Goal: Task Accomplishment & Management: Use online tool/utility

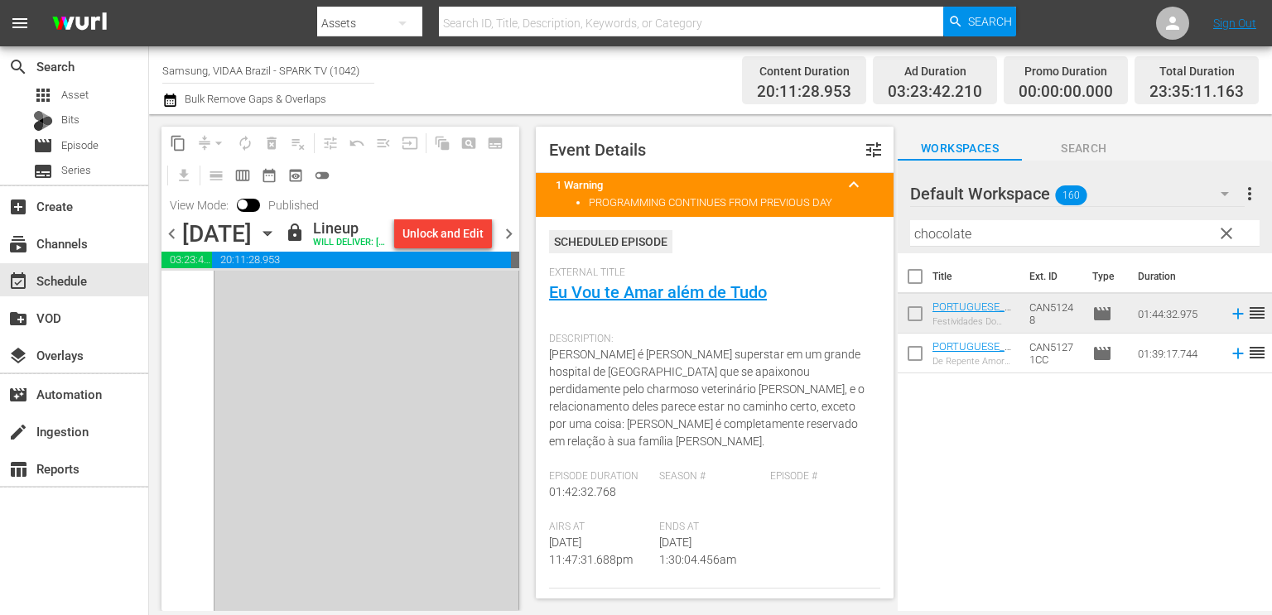
scroll to position [8161, 0]
click at [508, 244] on span "chevron_right" at bounding box center [508, 234] width 21 height 21
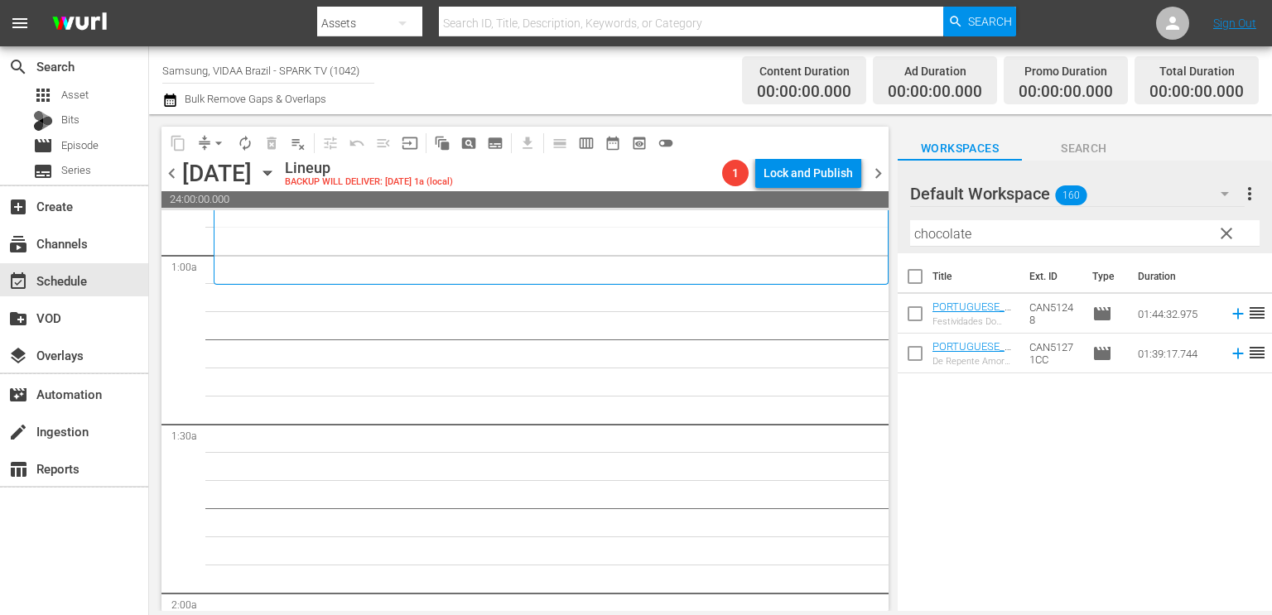
scroll to position [272, 0]
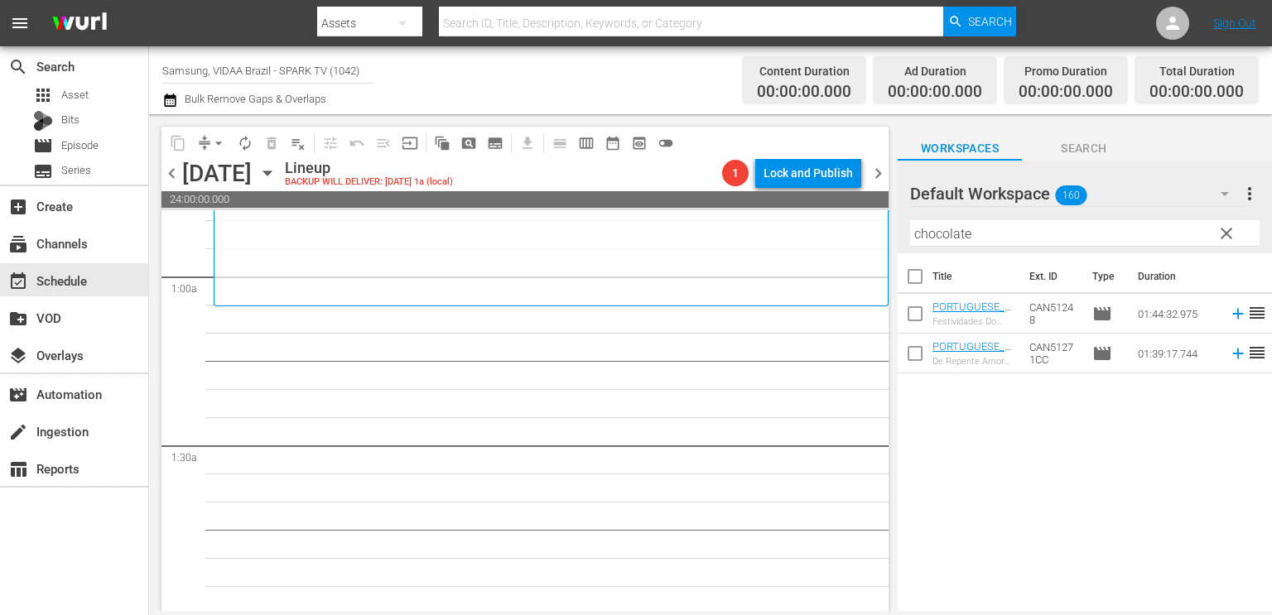
click at [931, 473] on div "Title Ext. ID Type Duration PORTUGUESE_NEW_HotChocolateHoliday Festividades Do …" at bounding box center [1084, 433] width 374 height 360
click at [1225, 233] on span "clear" at bounding box center [1226, 234] width 20 height 20
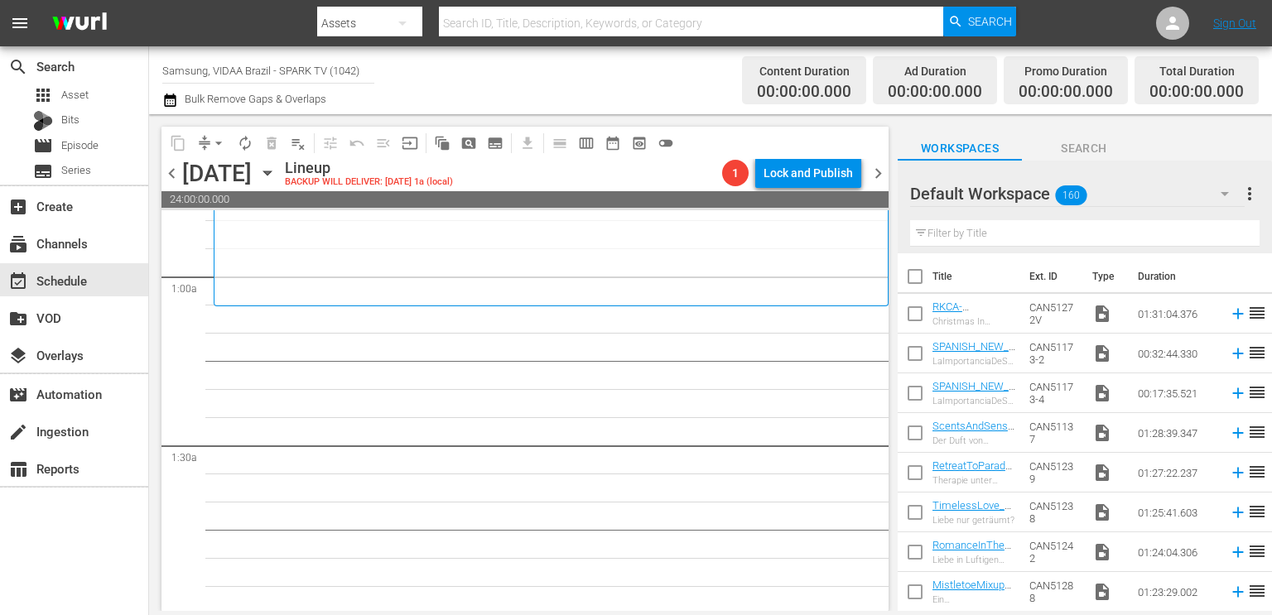
click at [946, 240] on input "text" at bounding box center [1084, 233] width 349 height 26
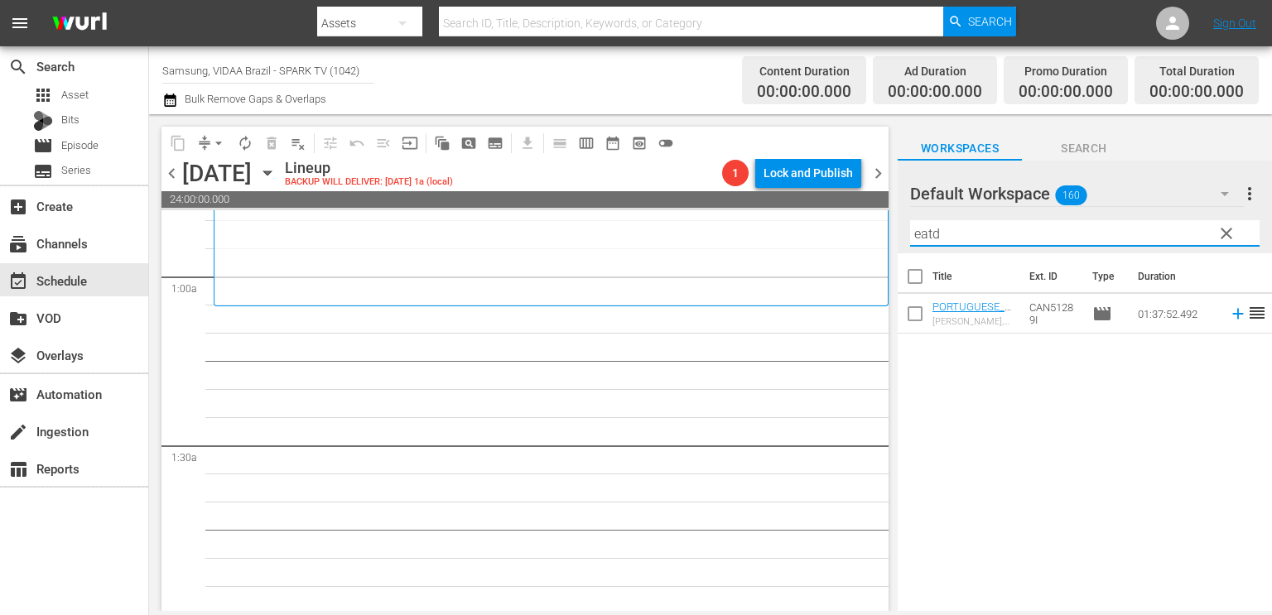
type input "eatd"
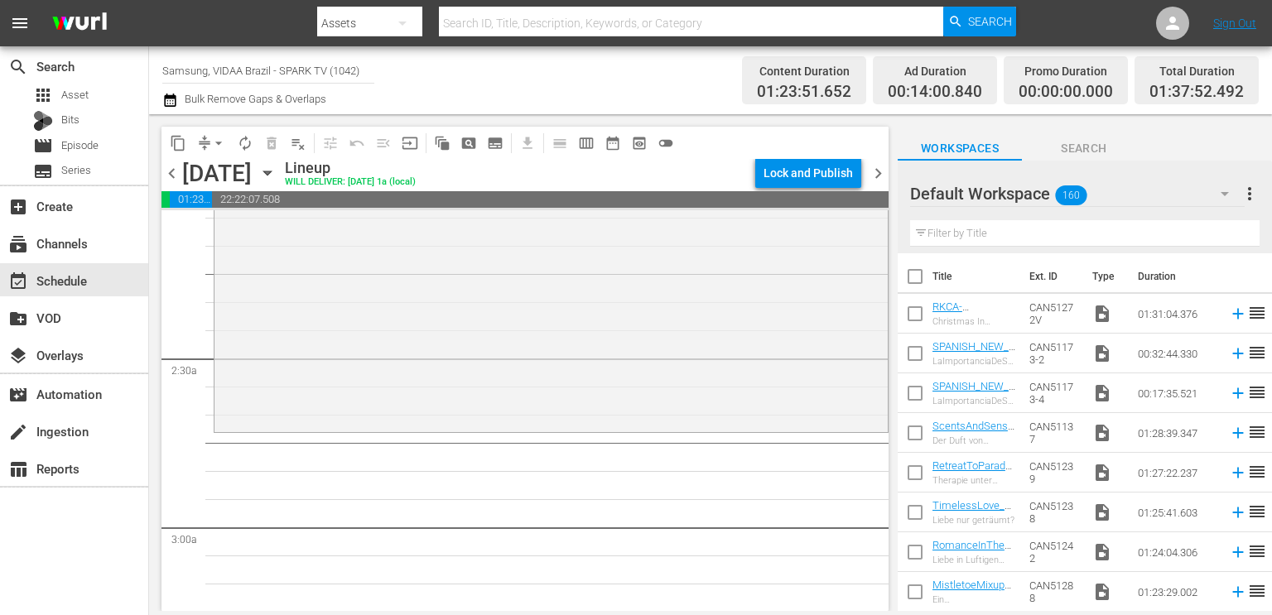
scroll to position [697, 0]
click at [941, 238] on input "text" at bounding box center [1084, 233] width 349 height 26
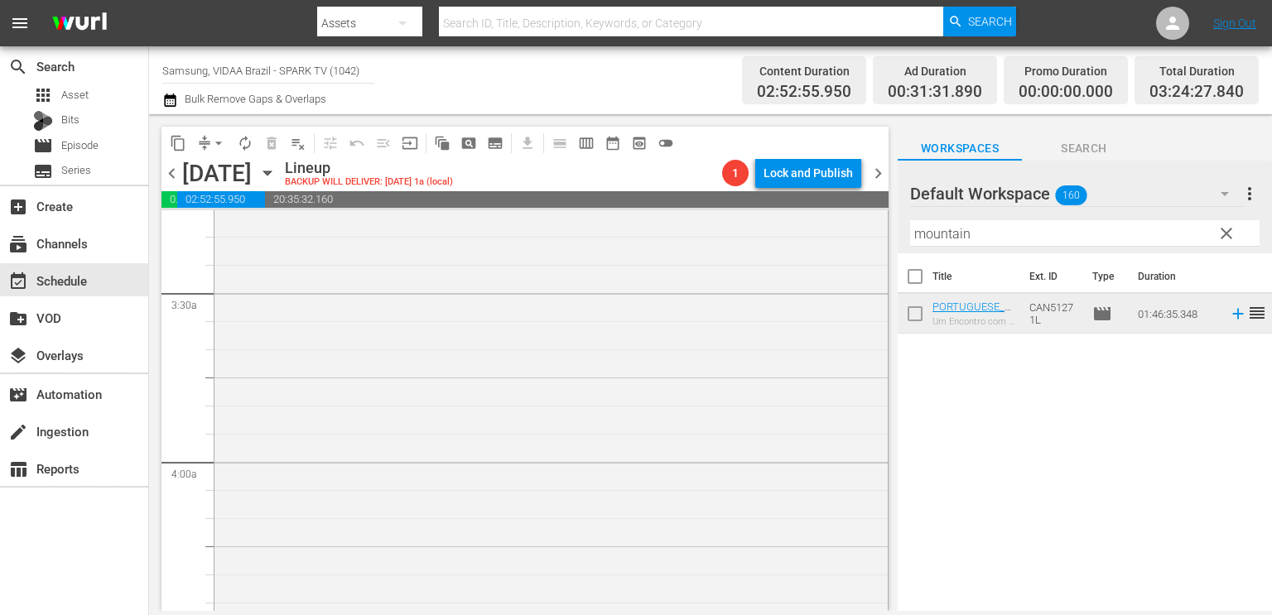
scroll to position [1232, 0]
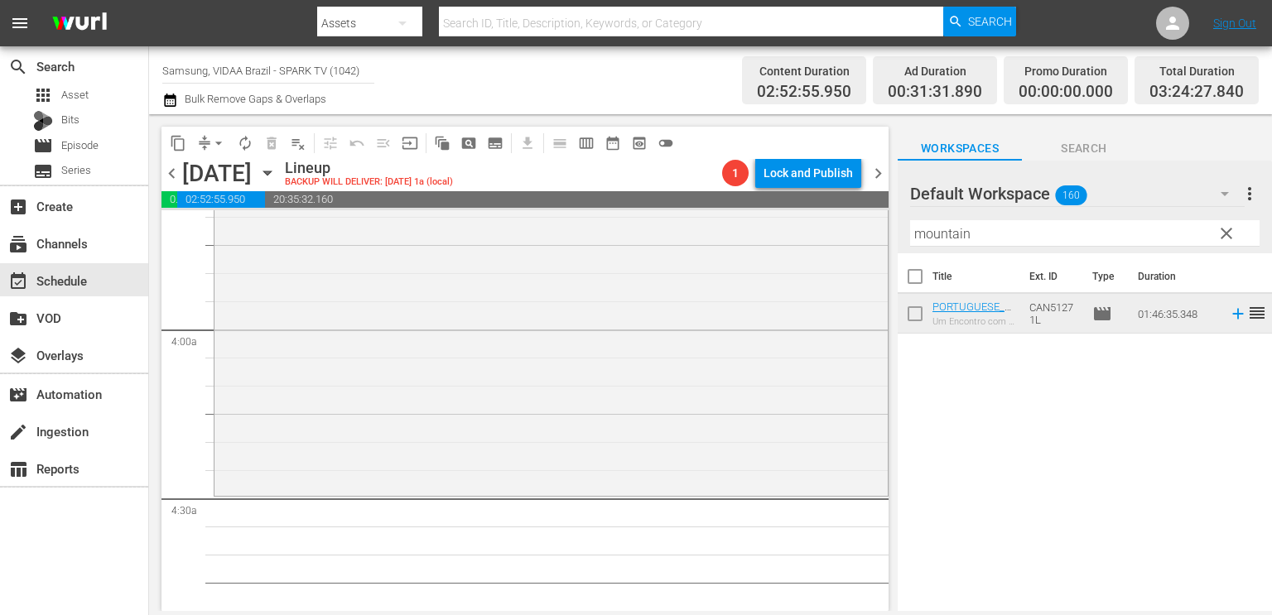
click at [998, 241] on input "mountain" at bounding box center [1084, 233] width 349 height 26
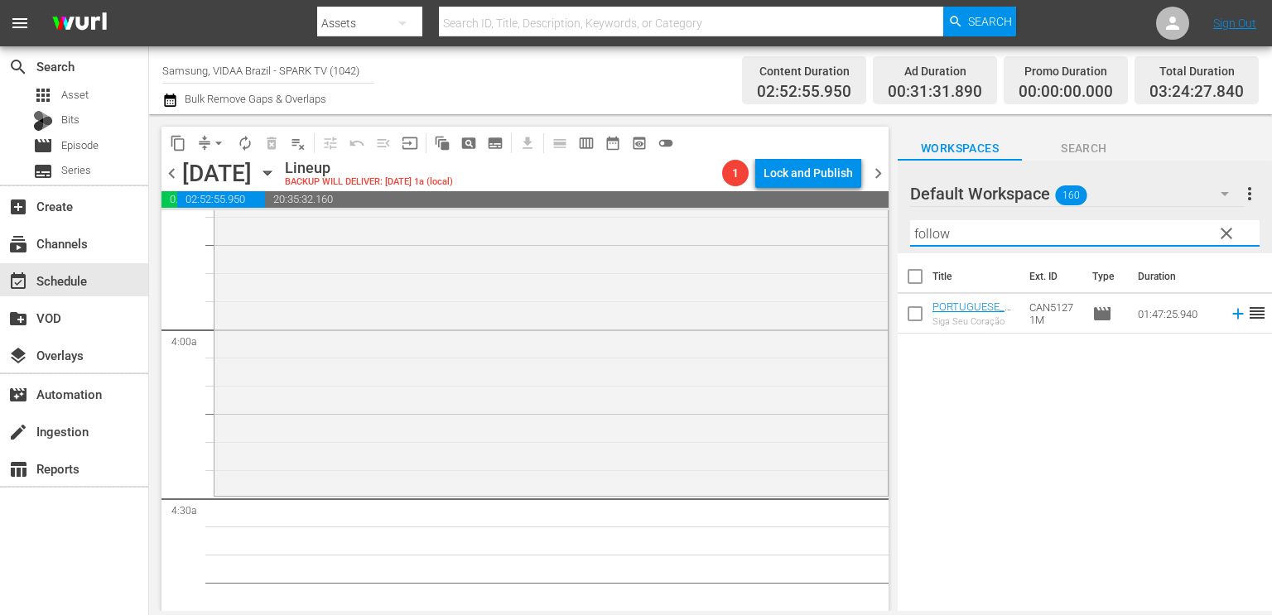
type input "follow"
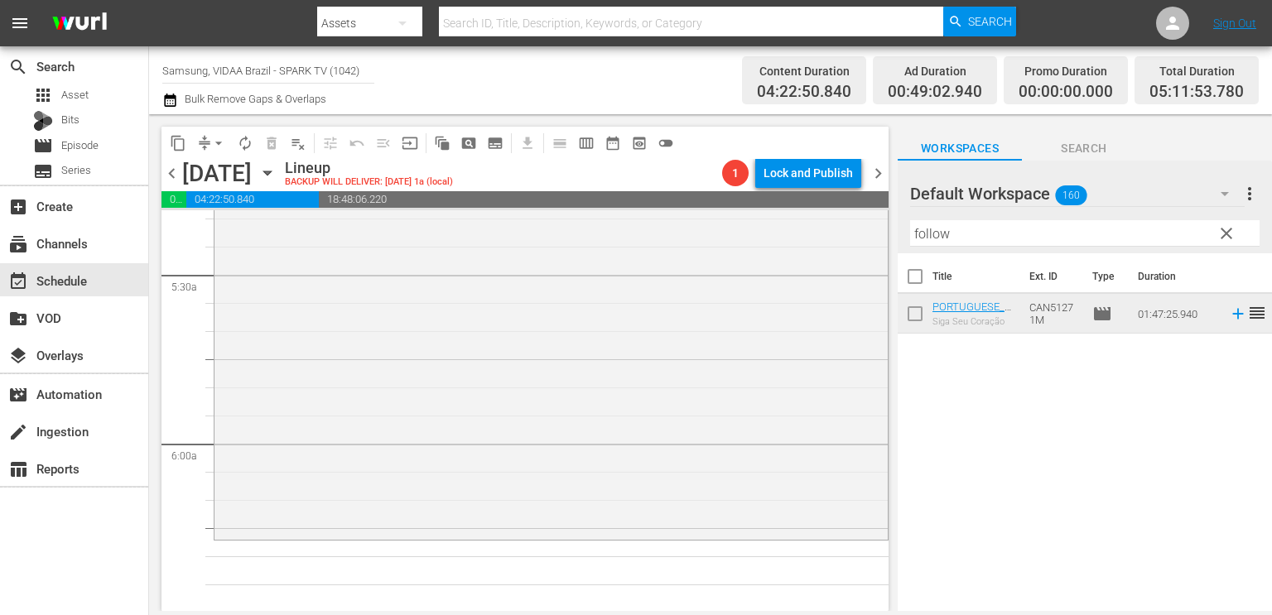
scroll to position [1793, 0]
click at [1232, 228] on span "clear" at bounding box center [1226, 234] width 20 height 20
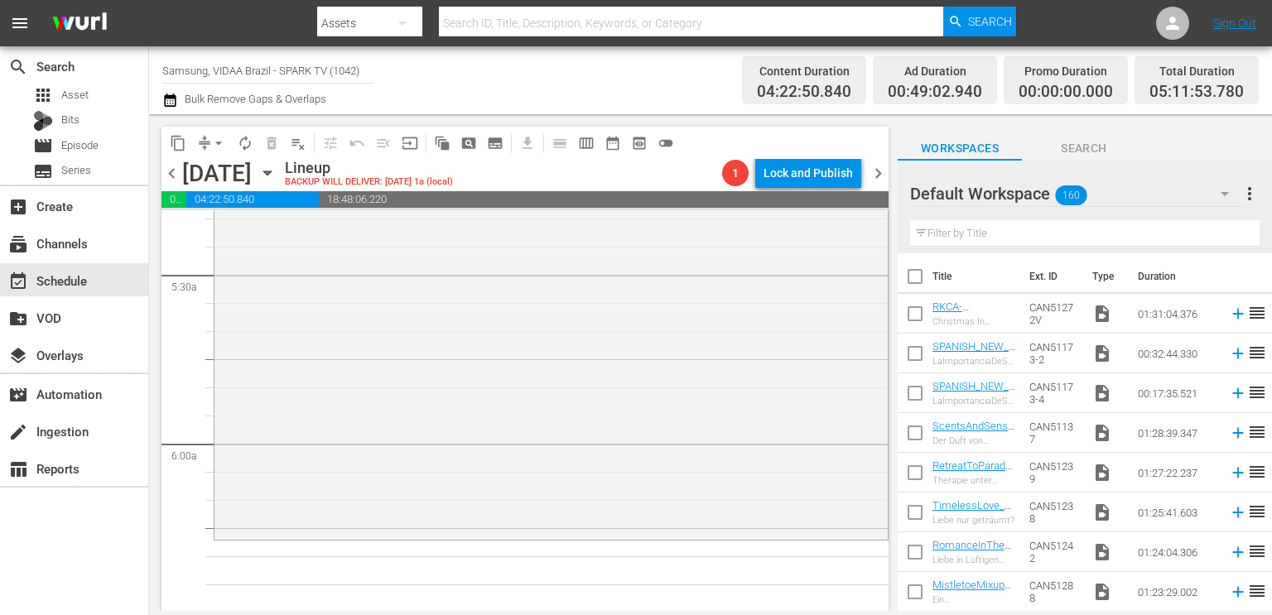
click at [1043, 220] on input "text" at bounding box center [1084, 233] width 349 height 26
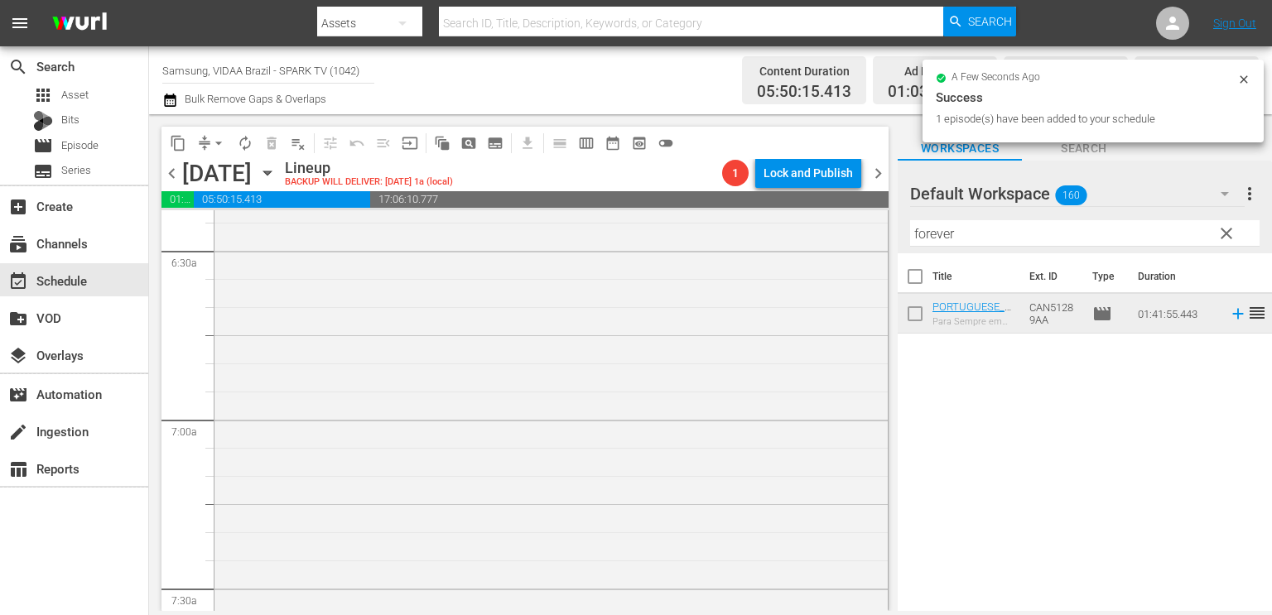
scroll to position [2159, 0]
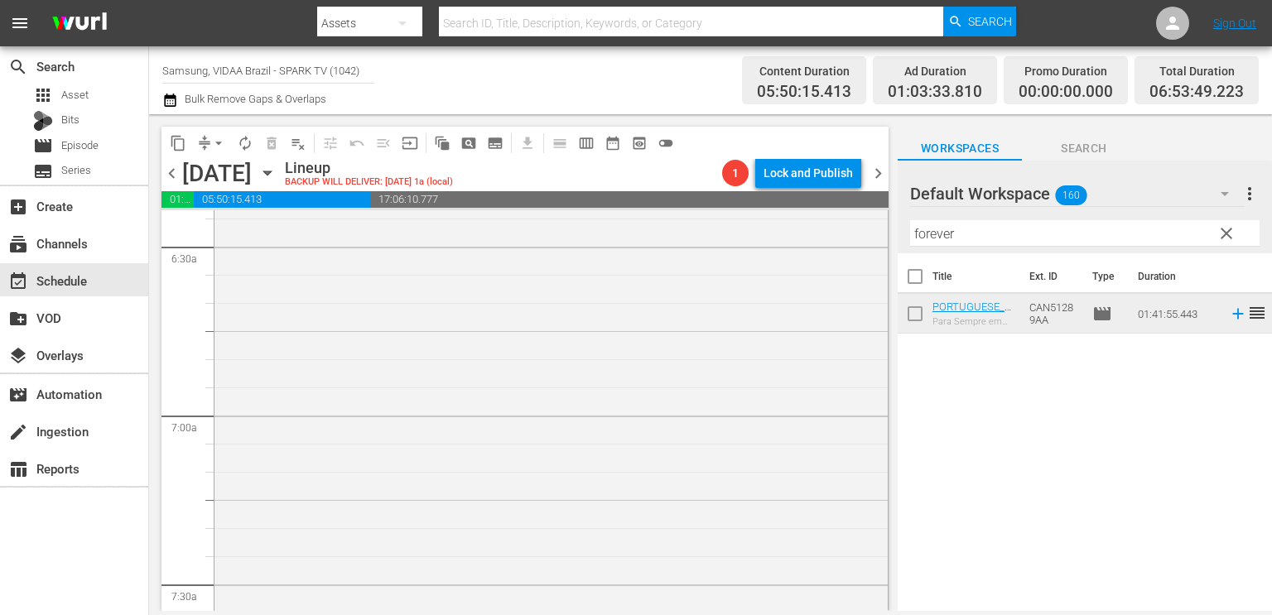
click at [1066, 220] on input "forever" at bounding box center [1084, 233] width 349 height 26
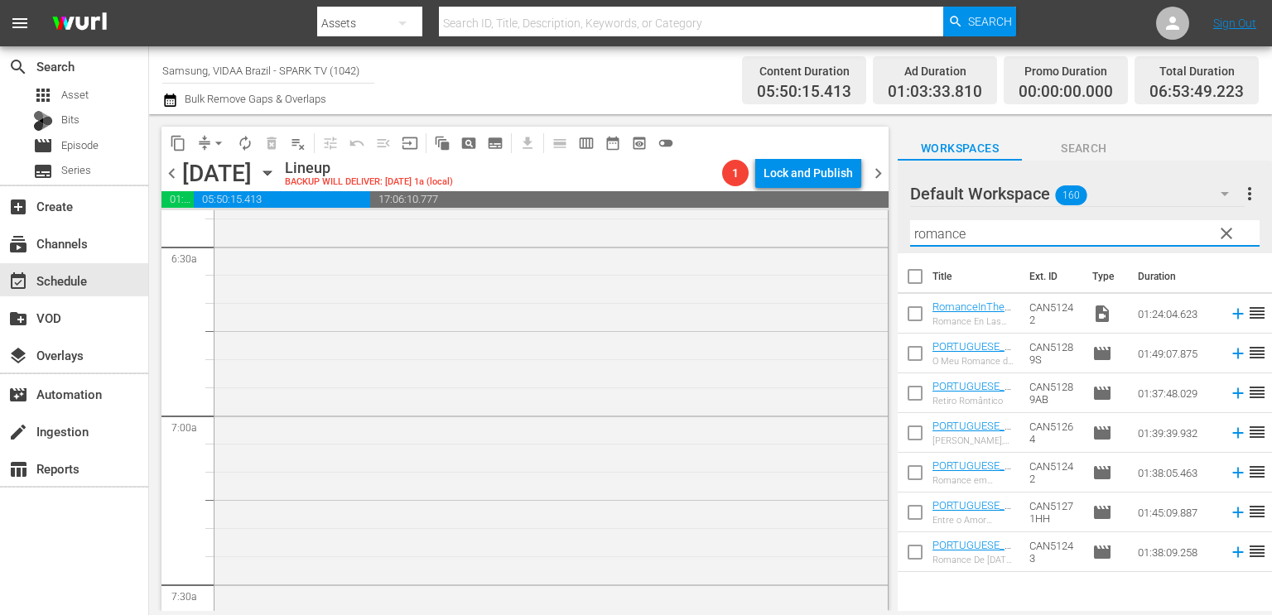
click at [1157, 196] on div "Default Workspace 160" at bounding box center [1077, 194] width 334 height 46
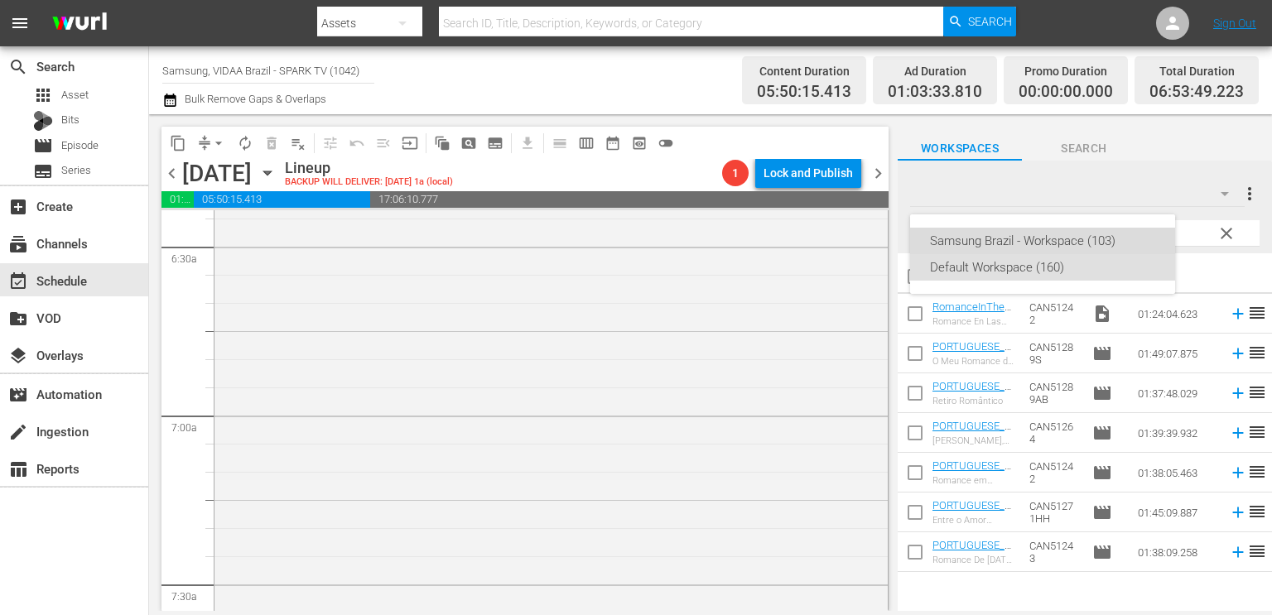
click at [1107, 231] on div "Samsung Brazil - Workspace (103)" at bounding box center [1042, 241] width 225 height 26
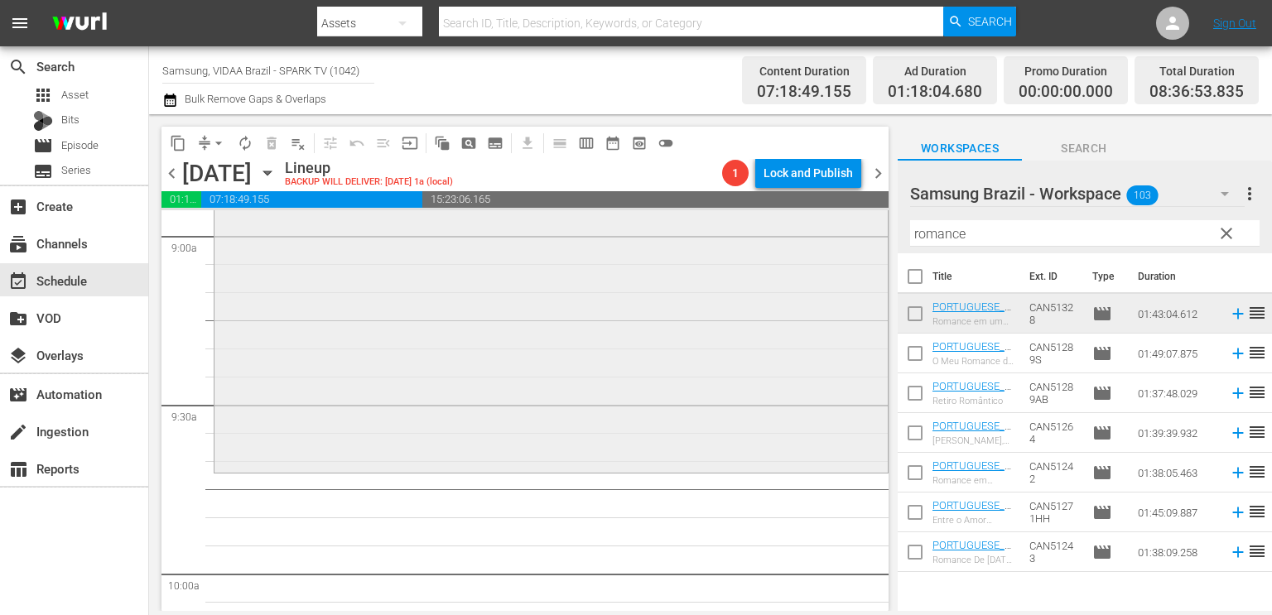
scroll to position [3032, 0]
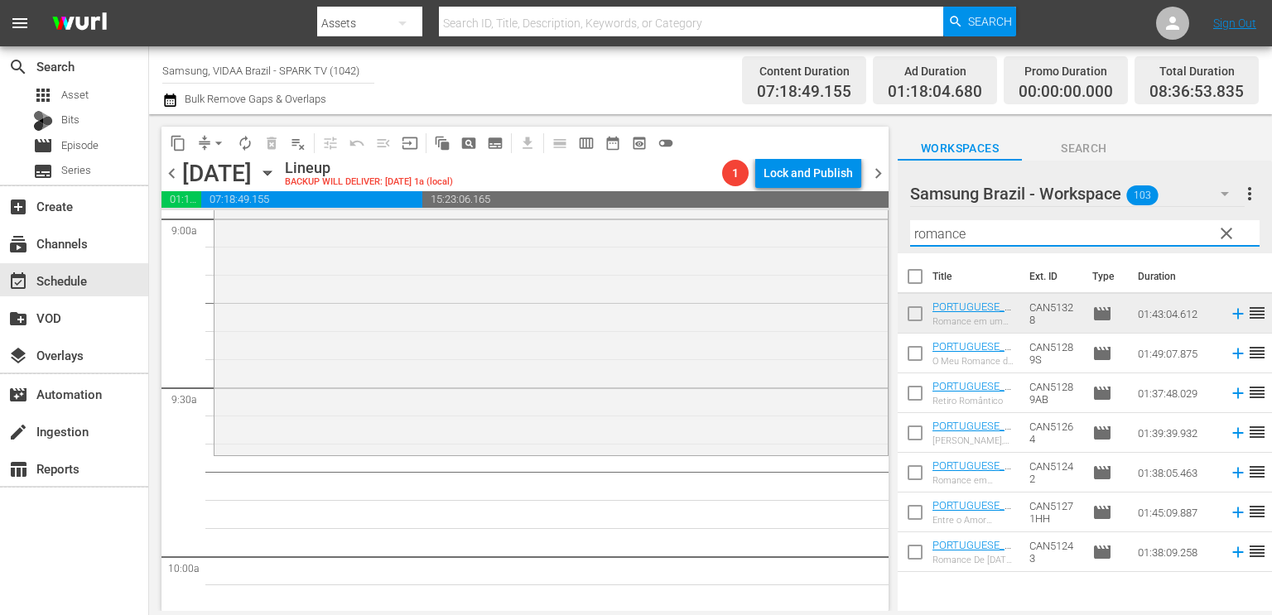
click at [1015, 225] on input "romance" at bounding box center [1084, 233] width 349 height 26
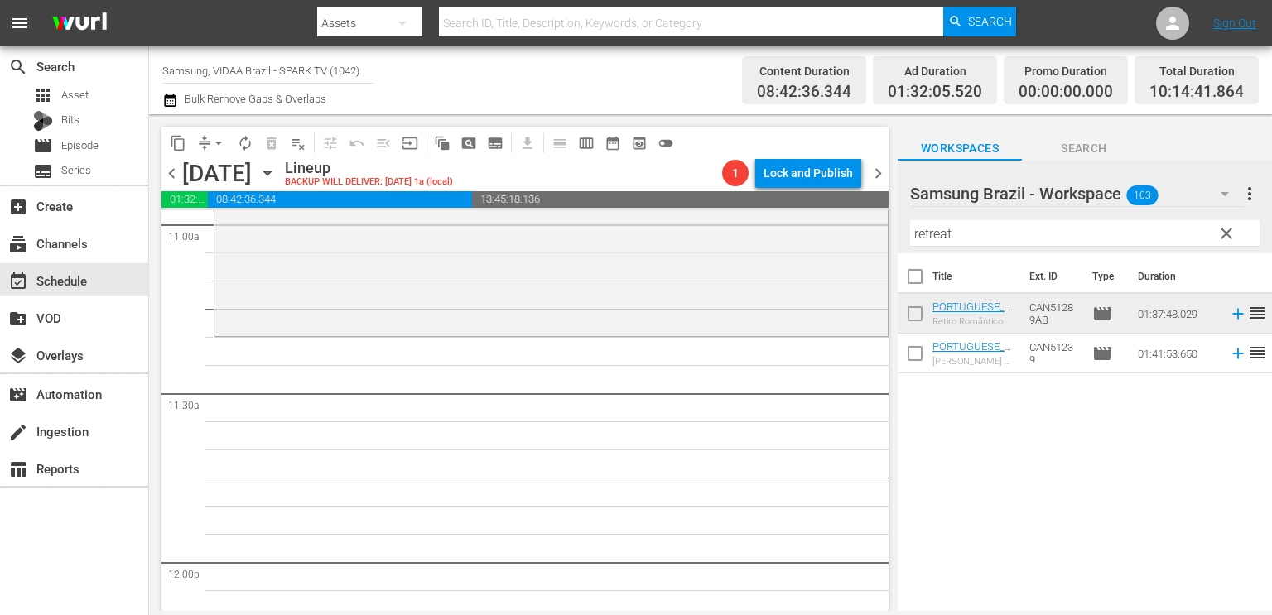
scroll to position [3691, 0]
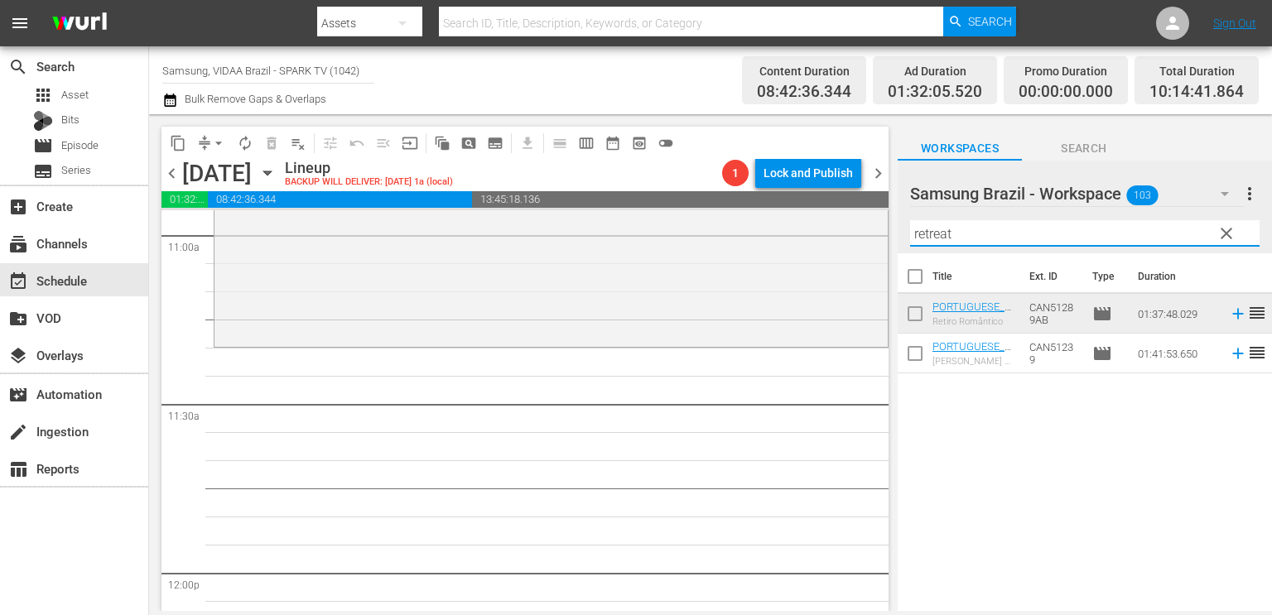
click at [974, 233] on input "retreat" at bounding box center [1084, 233] width 349 height 26
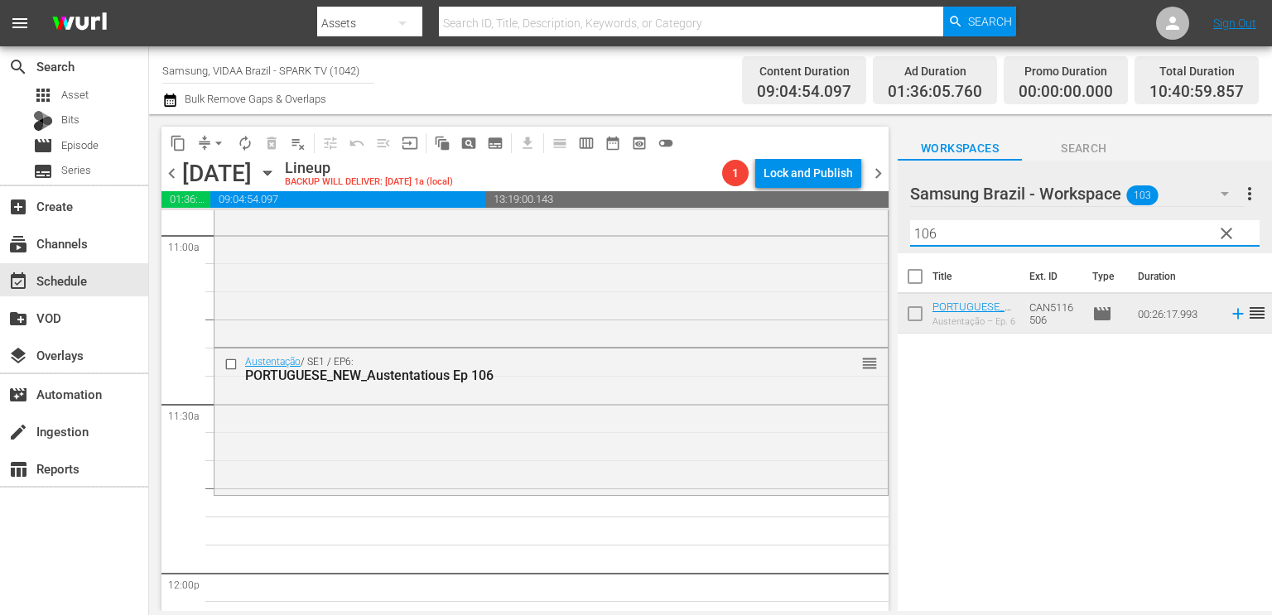
click at [970, 227] on input "106" at bounding box center [1084, 233] width 349 height 26
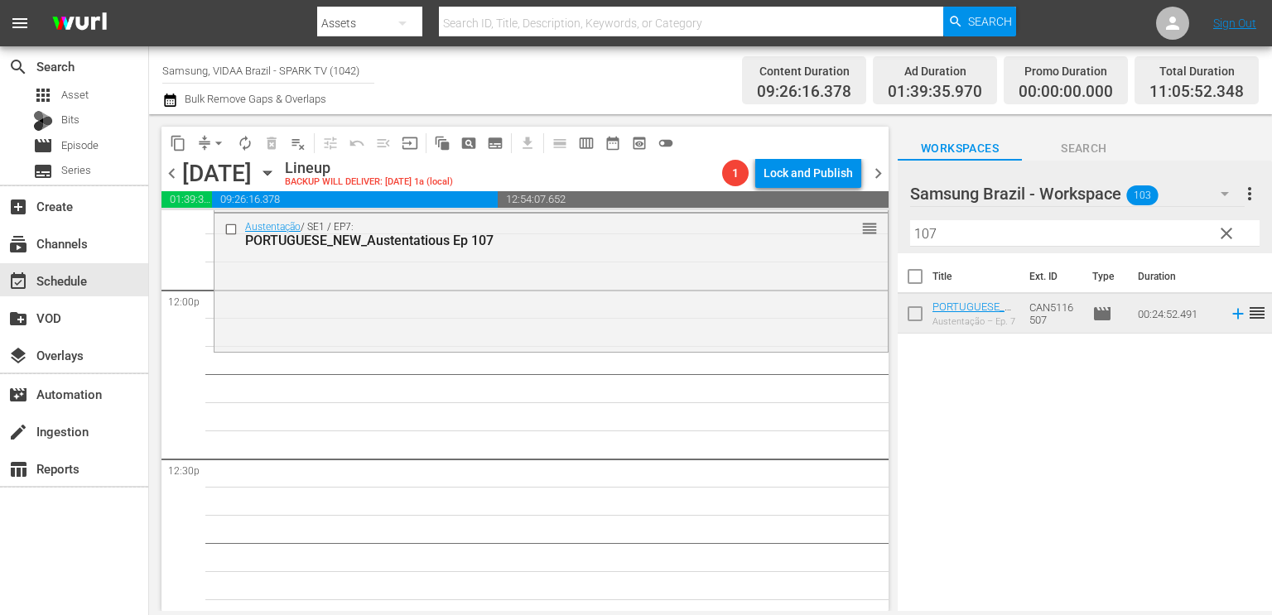
scroll to position [3977, 0]
click at [984, 243] on input "107" at bounding box center [1084, 233] width 349 height 26
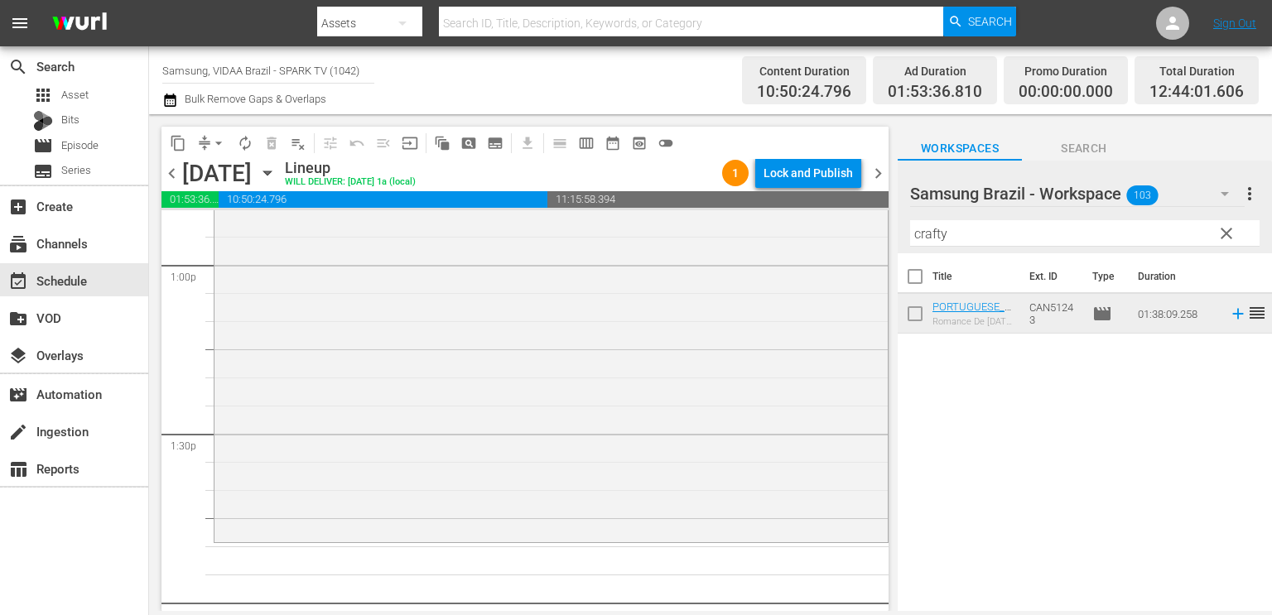
scroll to position [4340, 0]
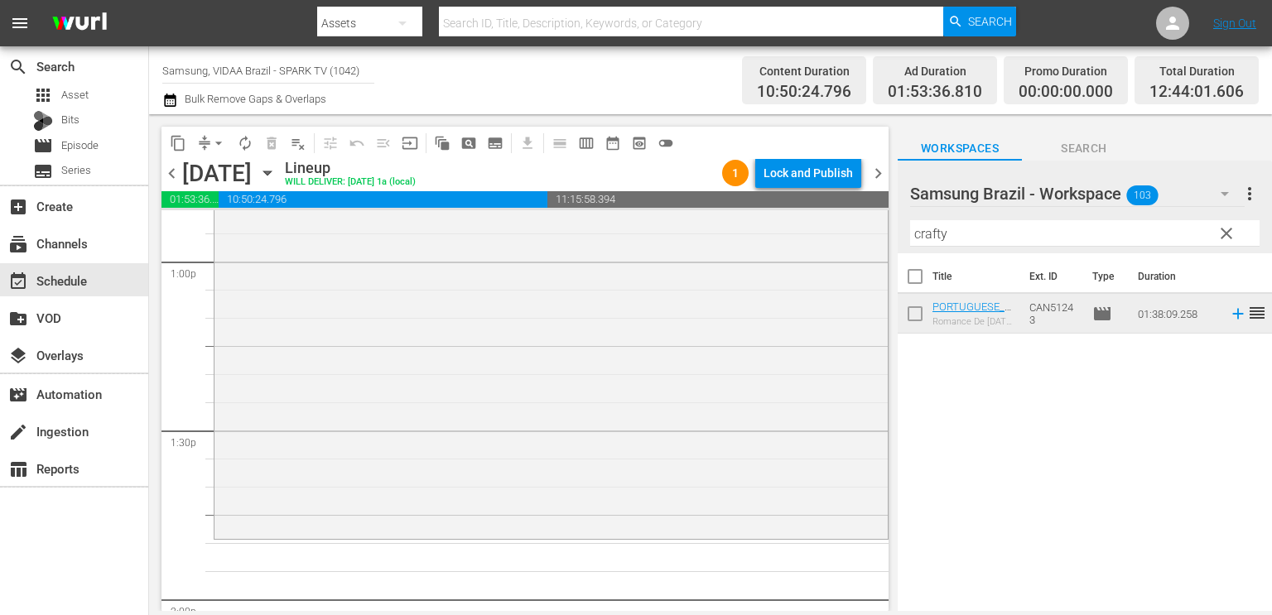
click at [969, 239] on input "crafty" at bounding box center [1084, 233] width 349 height 26
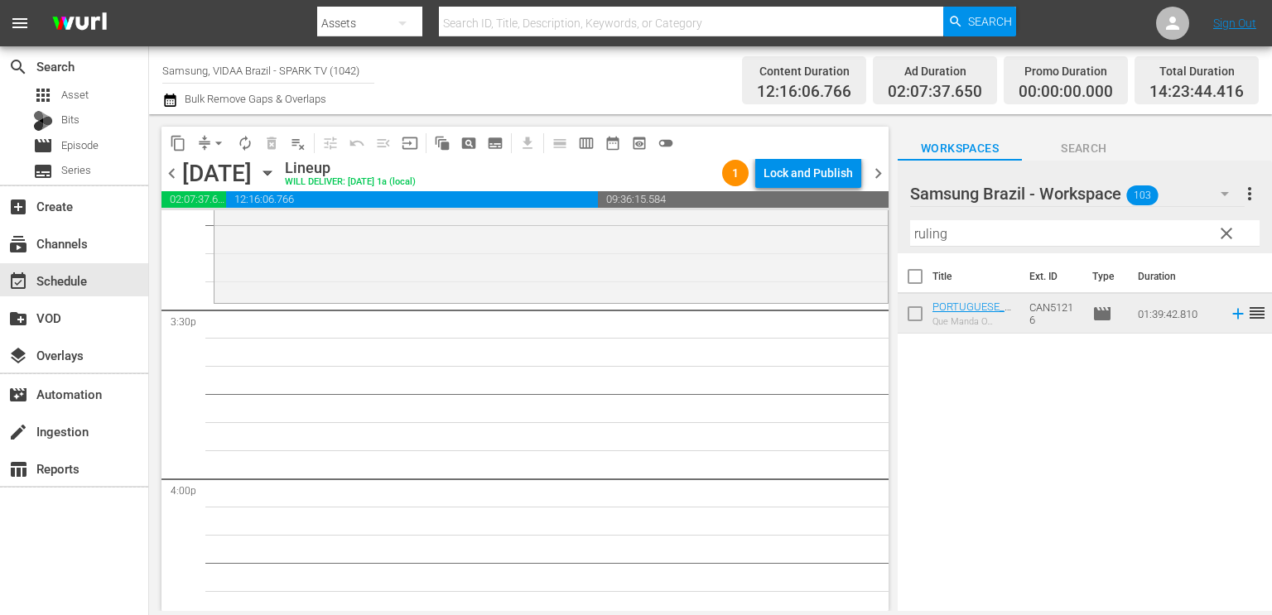
scroll to position [5136, 0]
click at [960, 226] on input "ruling" at bounding box center [1084, 233] width 349 height 26
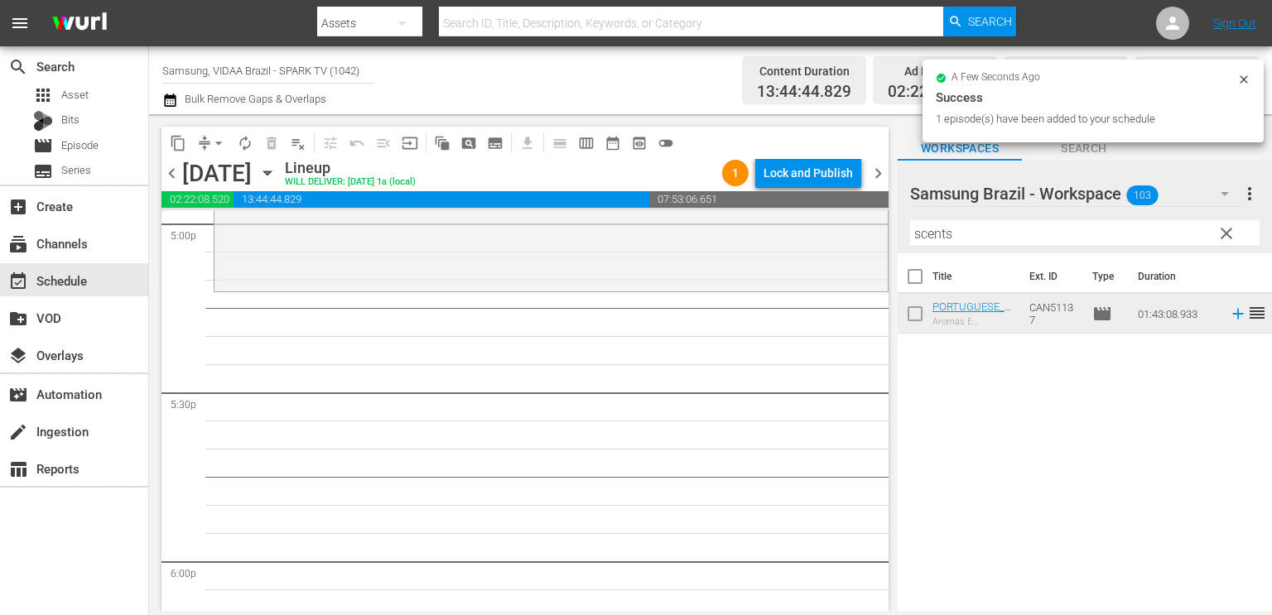
scroll to position [5730, 0]
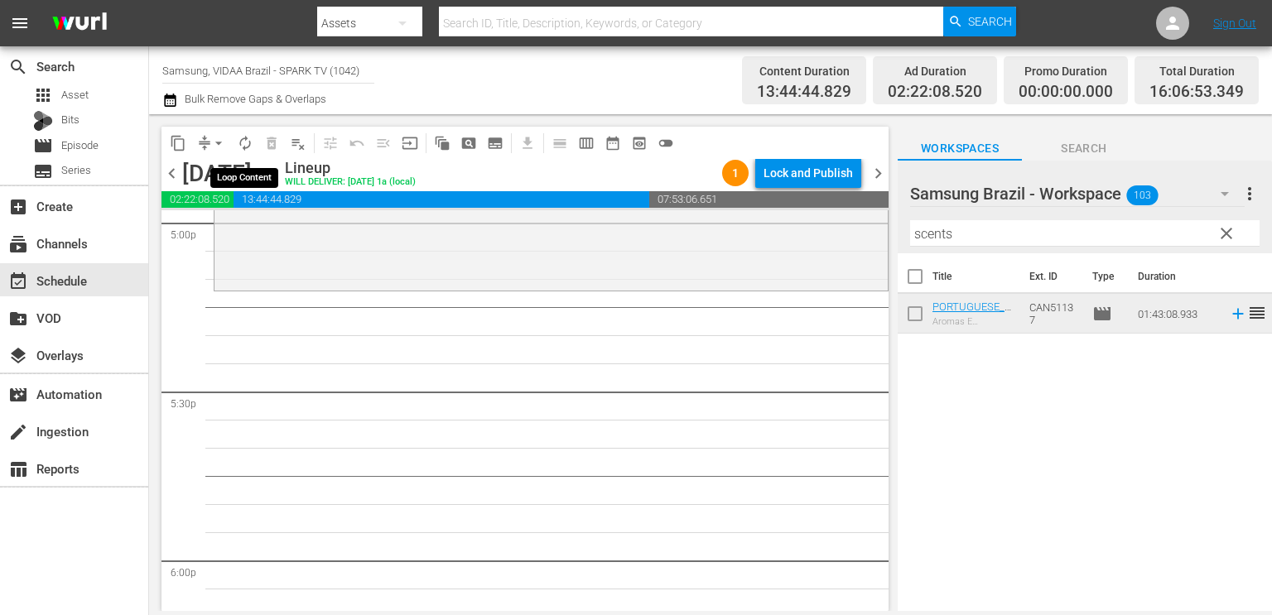
click at [243, 146] on span "autorenew_outlined" at bounding box center [245, 143] width 17 height 17
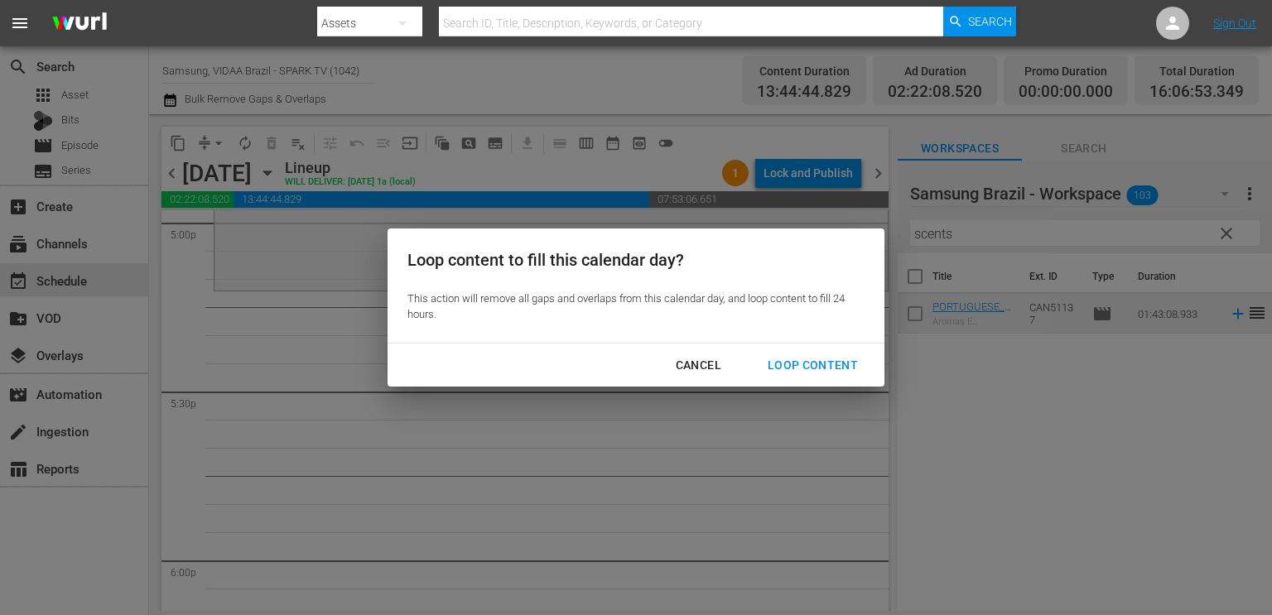
click at [790, 366] on div "Loop Content" at bounding box center [812, 365] width 117 height 21
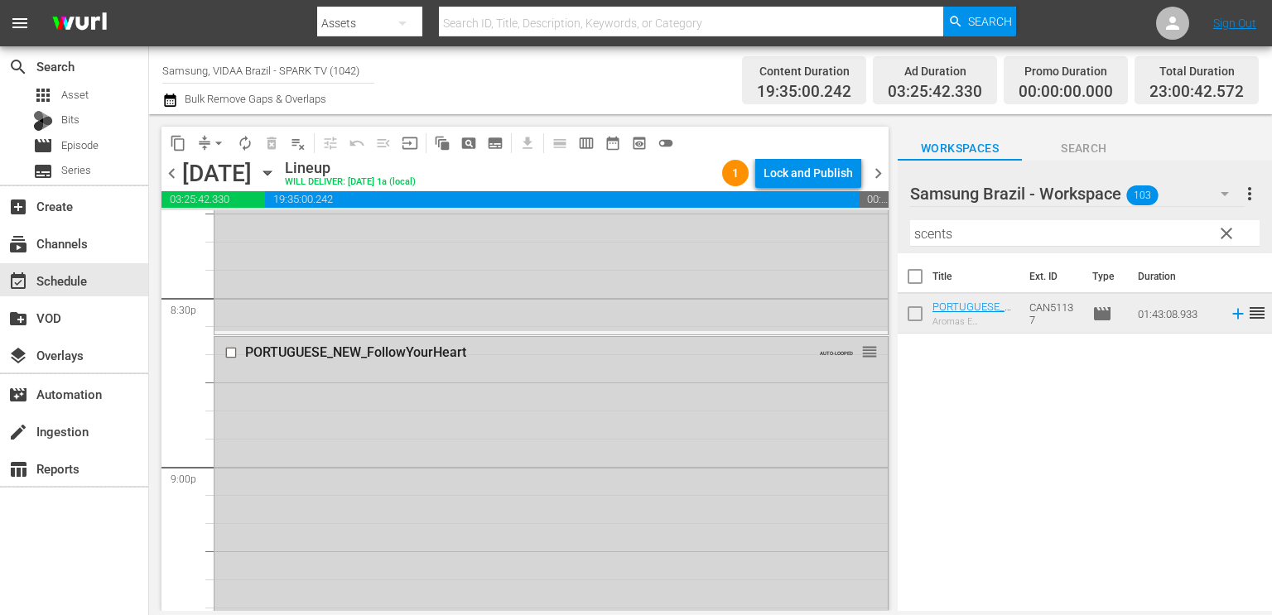
scroll to position [6840, 0]
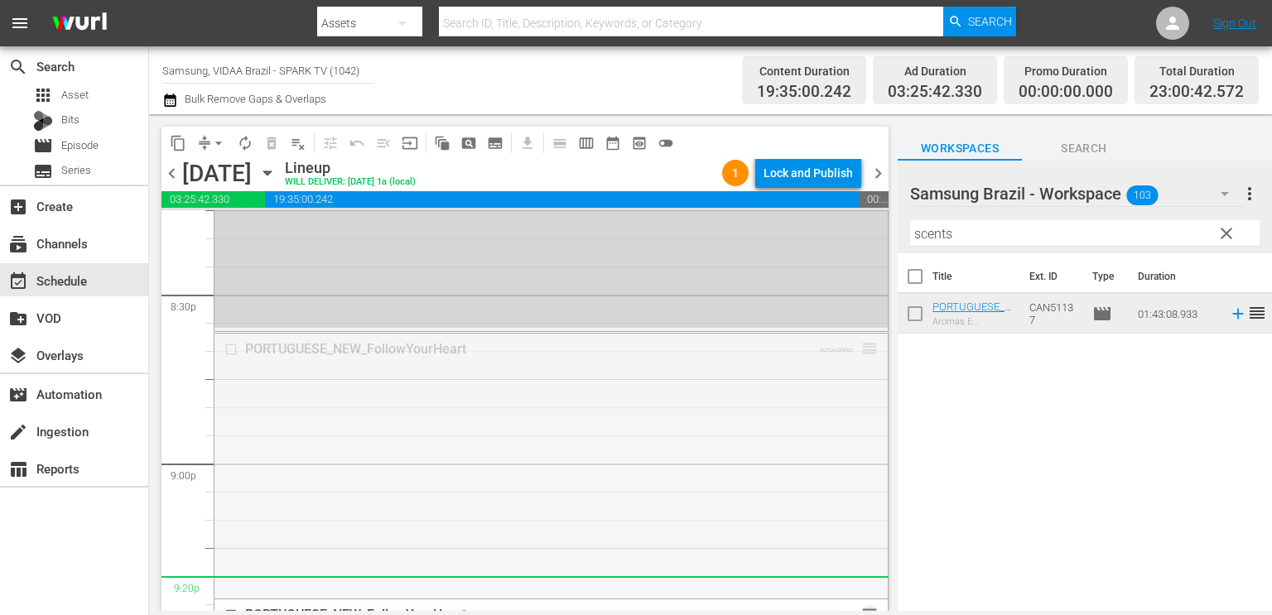
drag, startPoint x: 850, startPoint y: 342, endPoint x: 853, endPoint y: 580, distance: 238.5
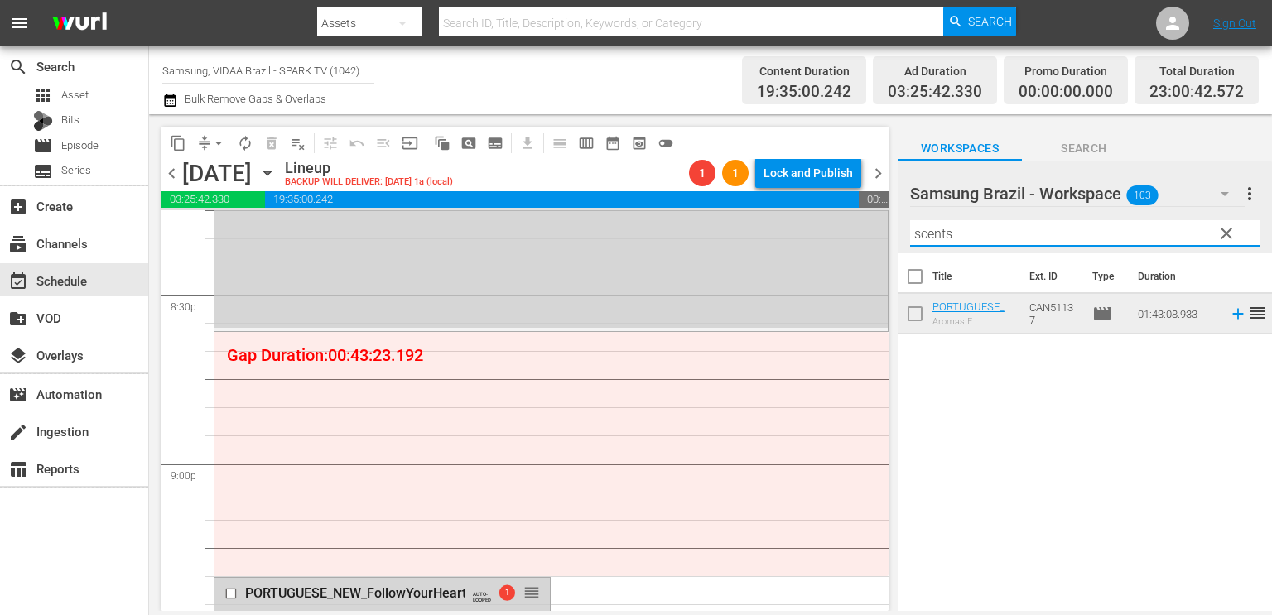
click at [990, 241] on input "scents" at bounding box center [1084, 233] width 349 height 26
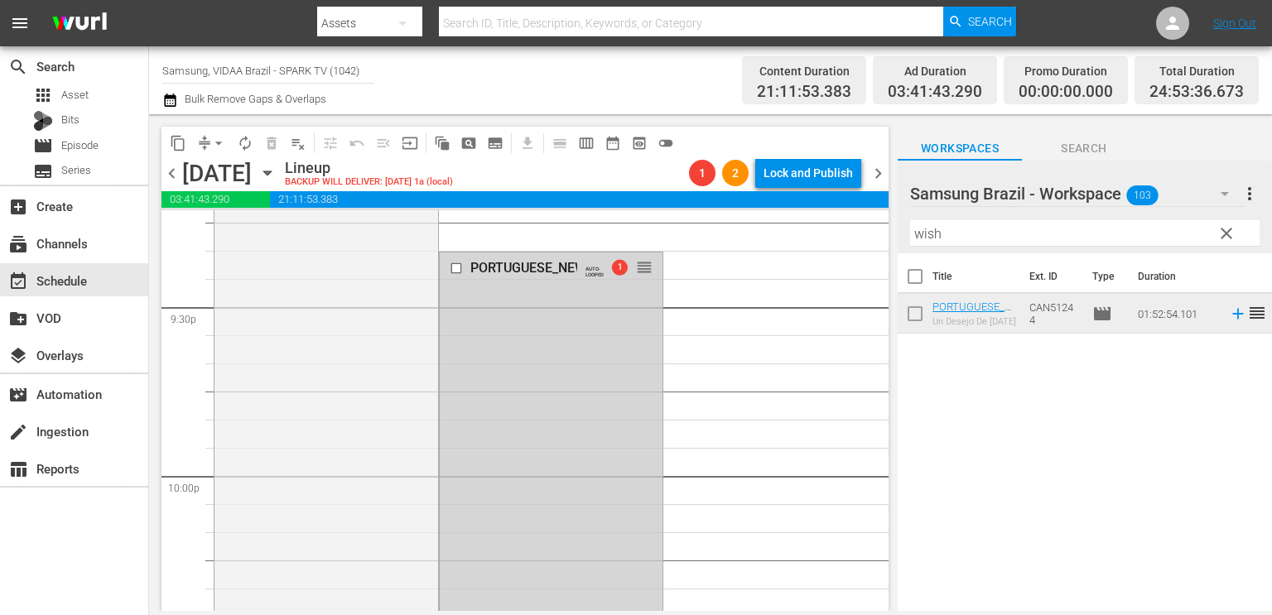
scroll to position [7054, 0]
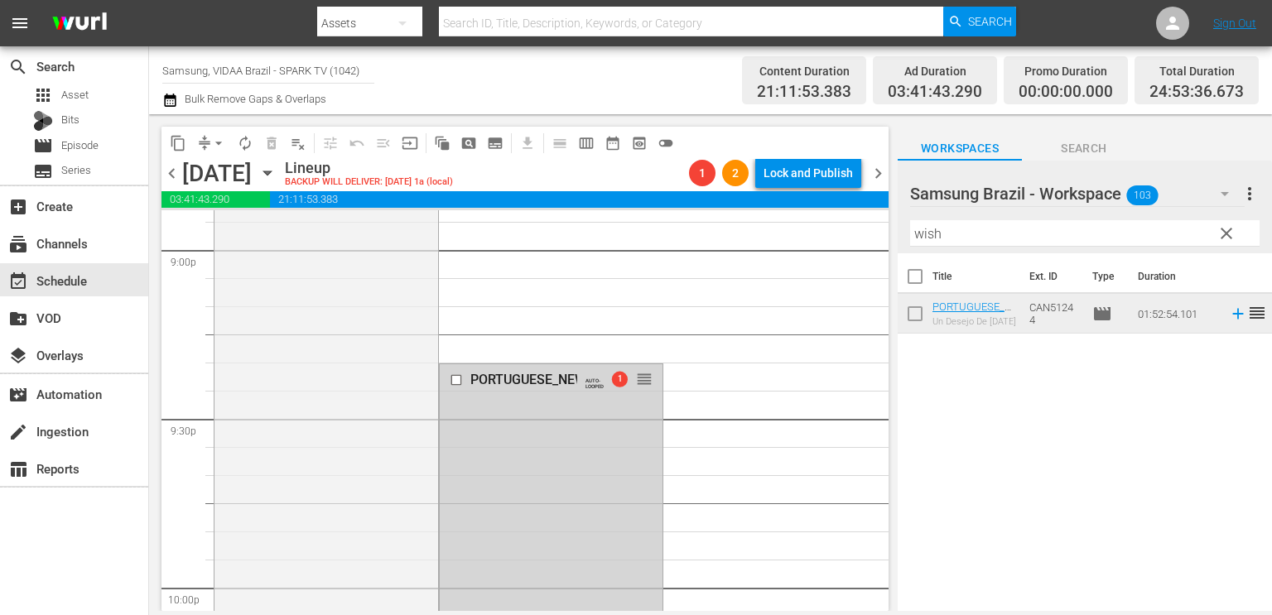
drag, startPoint x: 627, startPoint y: 365, endPoint x: 620, endPoint y: 508, distance: 142.6
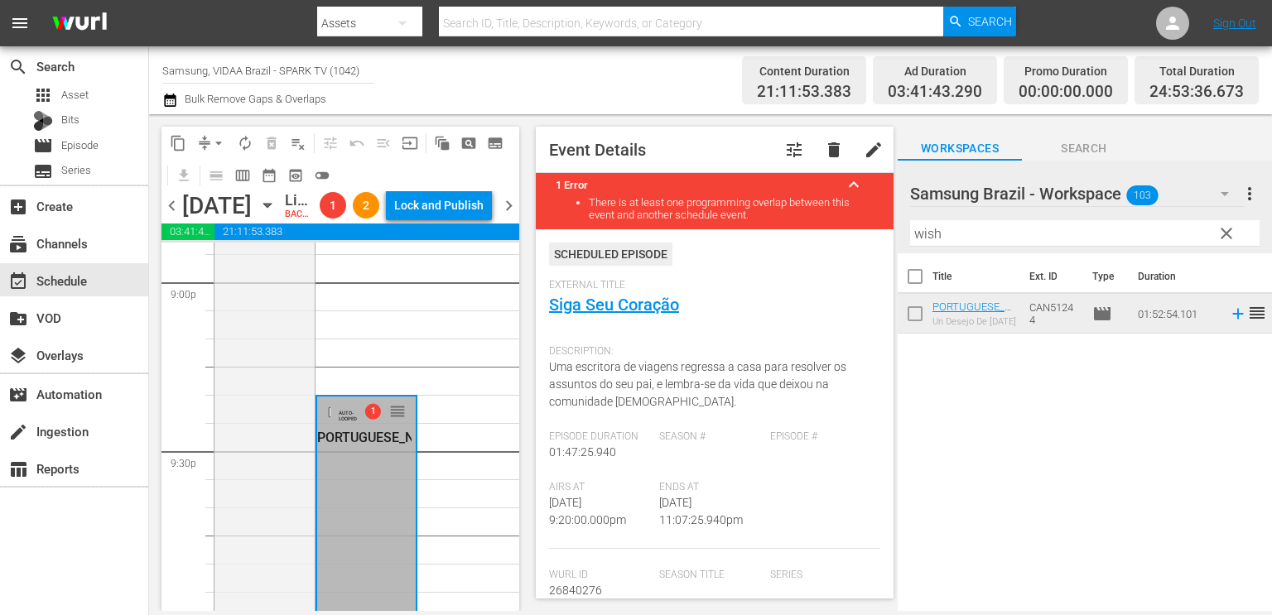
click at [508, 216] on span "chevron_right" at bounding box center [508, 205] width 21 height 21
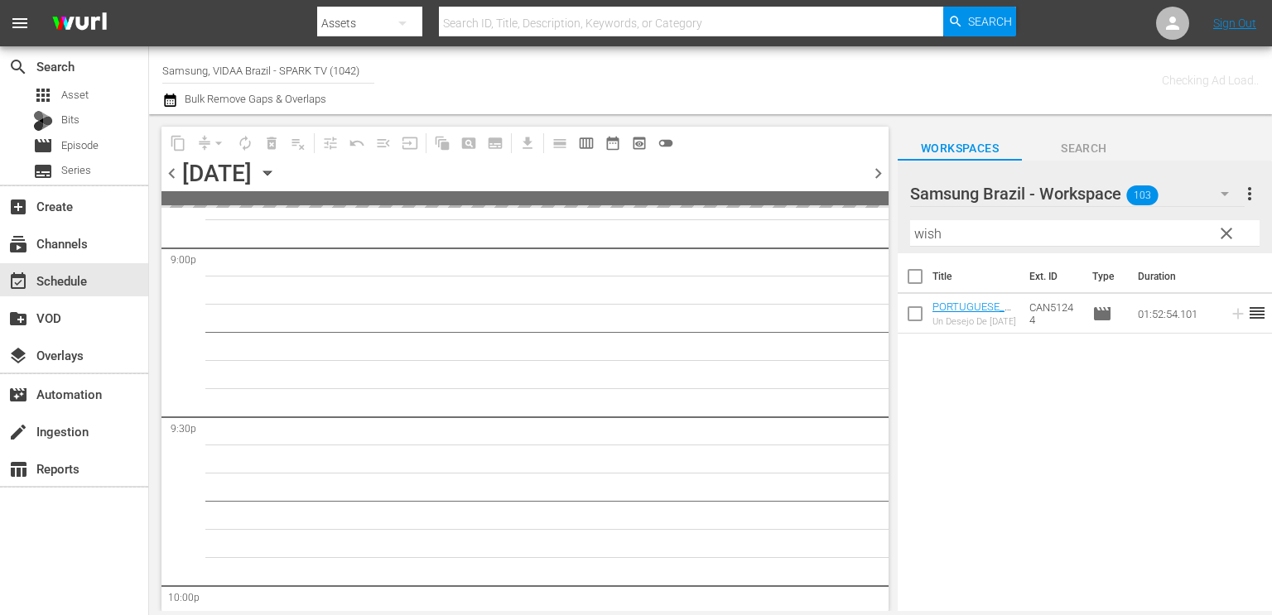
scroll to position [7251, 0]
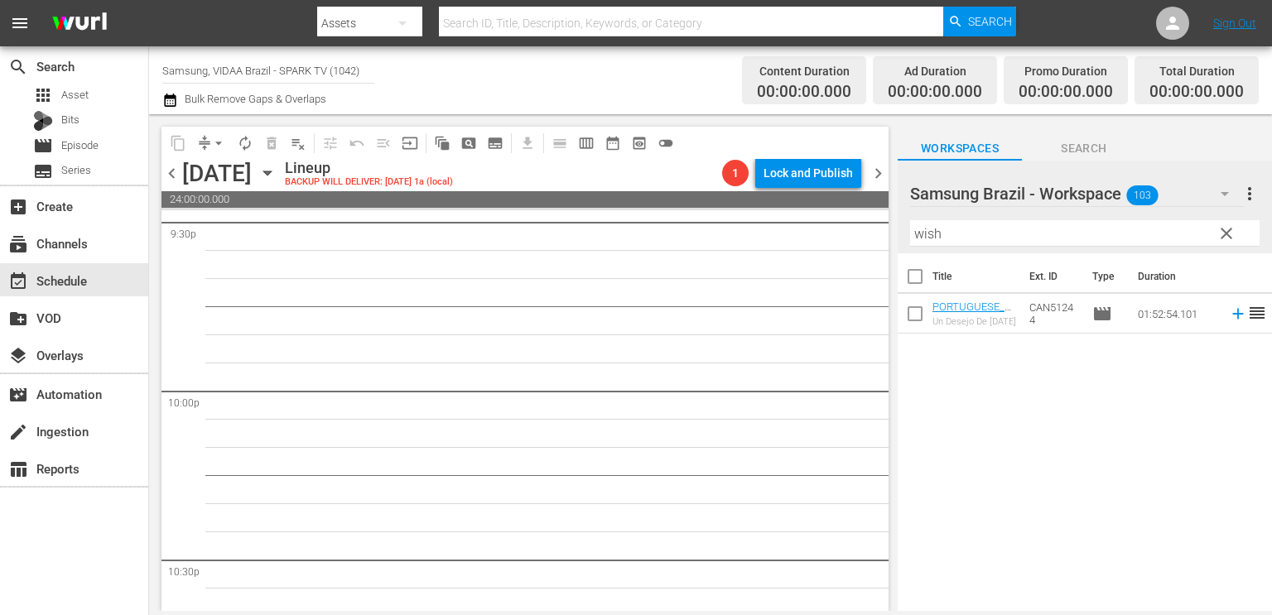
click at [168, 167] on span "chevron_left" at bounding box center [171, 173] width 21 height 21
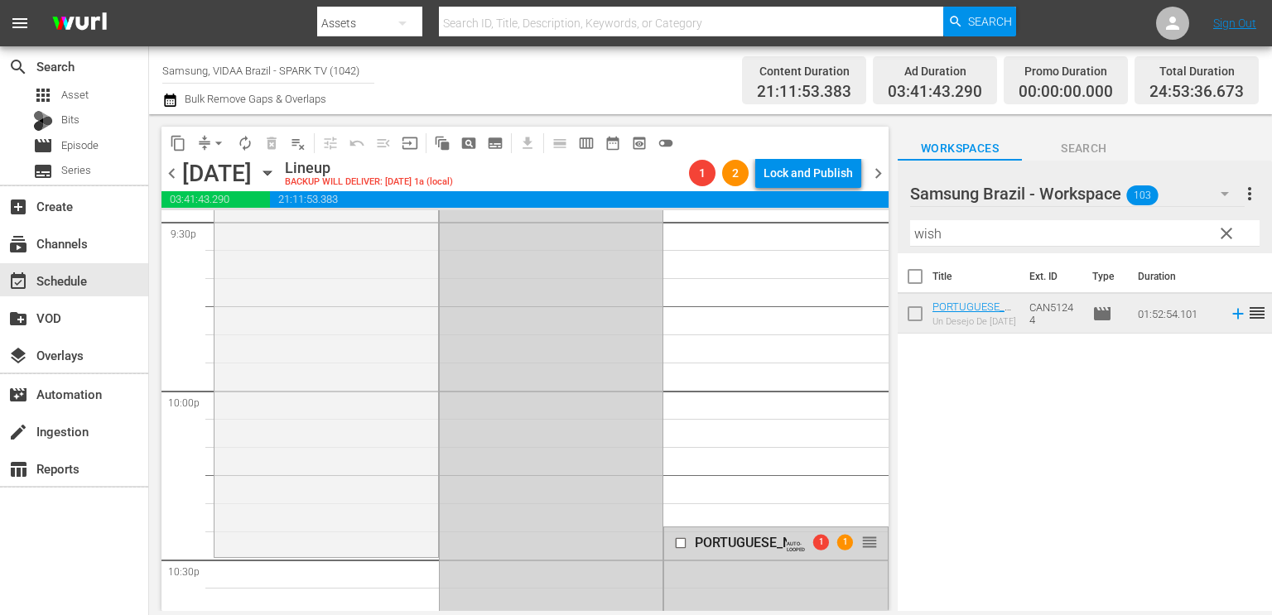
scroll to position [7054, 0]
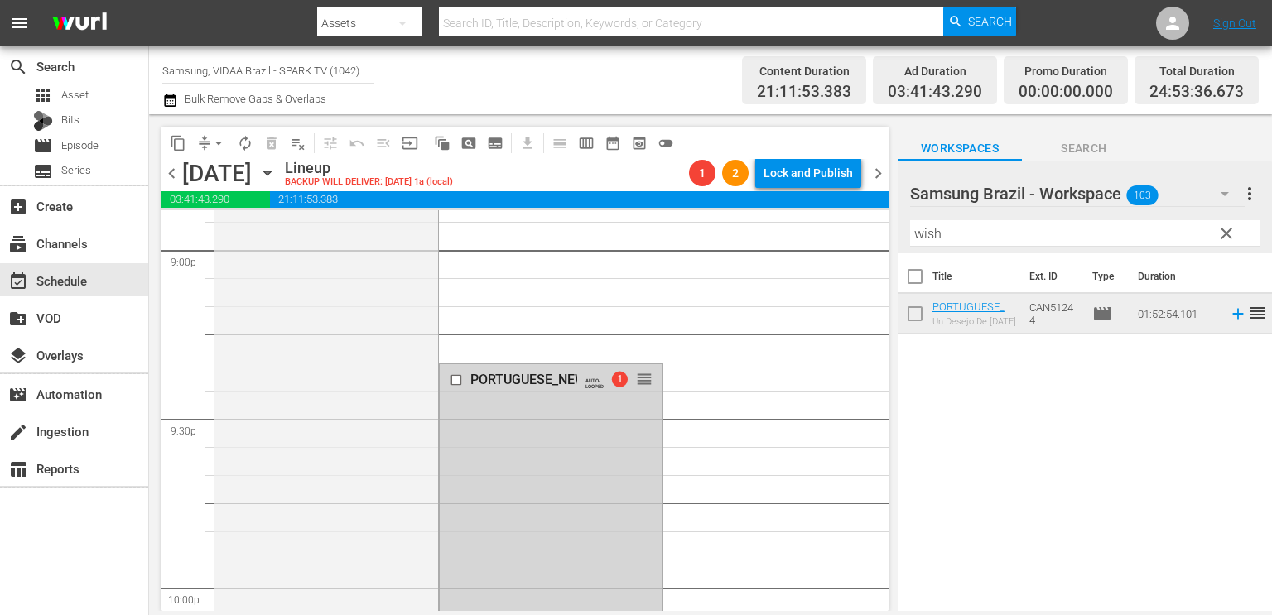
click at [992, 239] on input "wish" at bounding box center [1084, 233] width 349 height 26
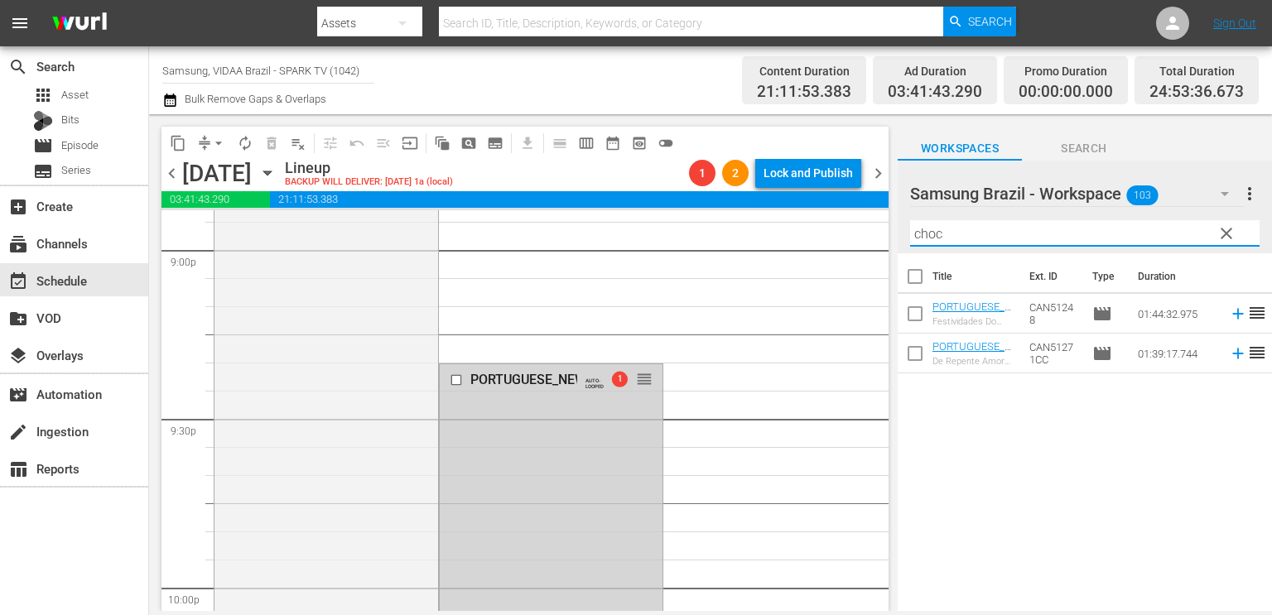
type input "choc"
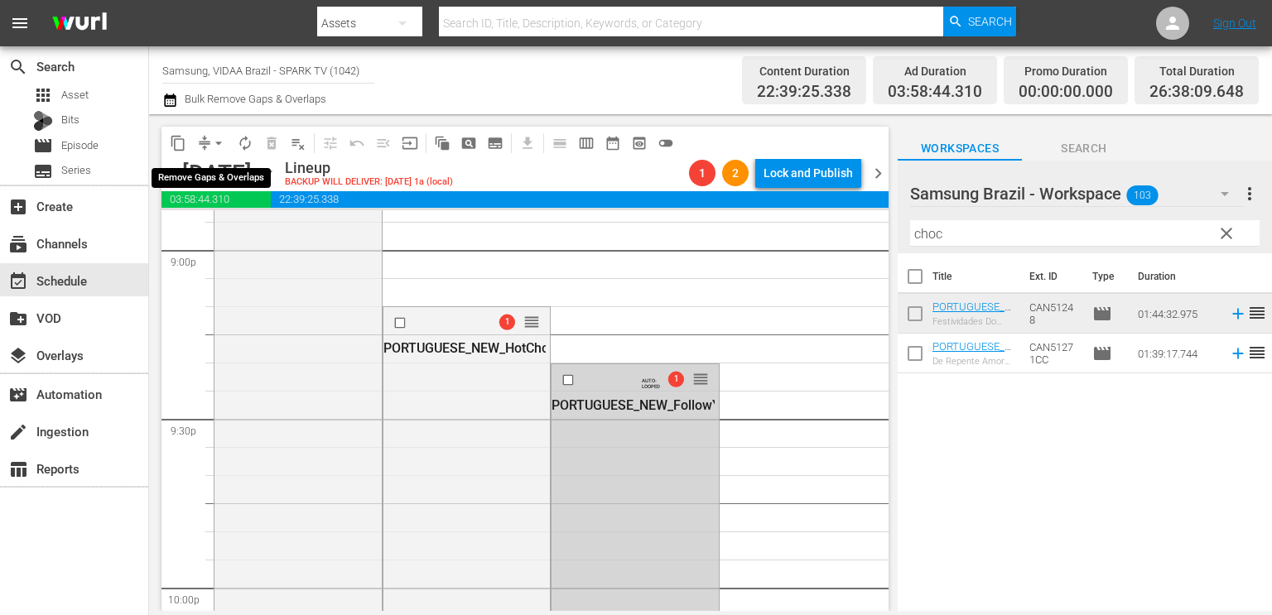
click at [216, 140] on span "arrow_drop_down" at bounding box center [218, 143] width 17 height 17
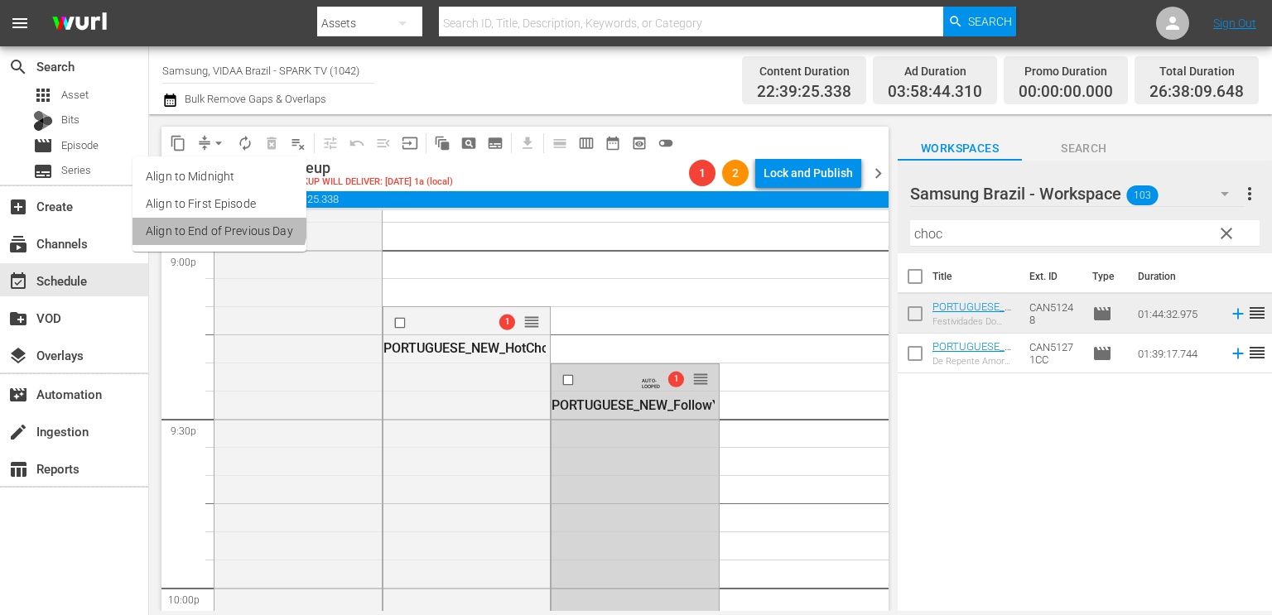
click at [214, 220] on li "Align to End of Previous Day" at bounding box center [219, 231] width 174 height 27
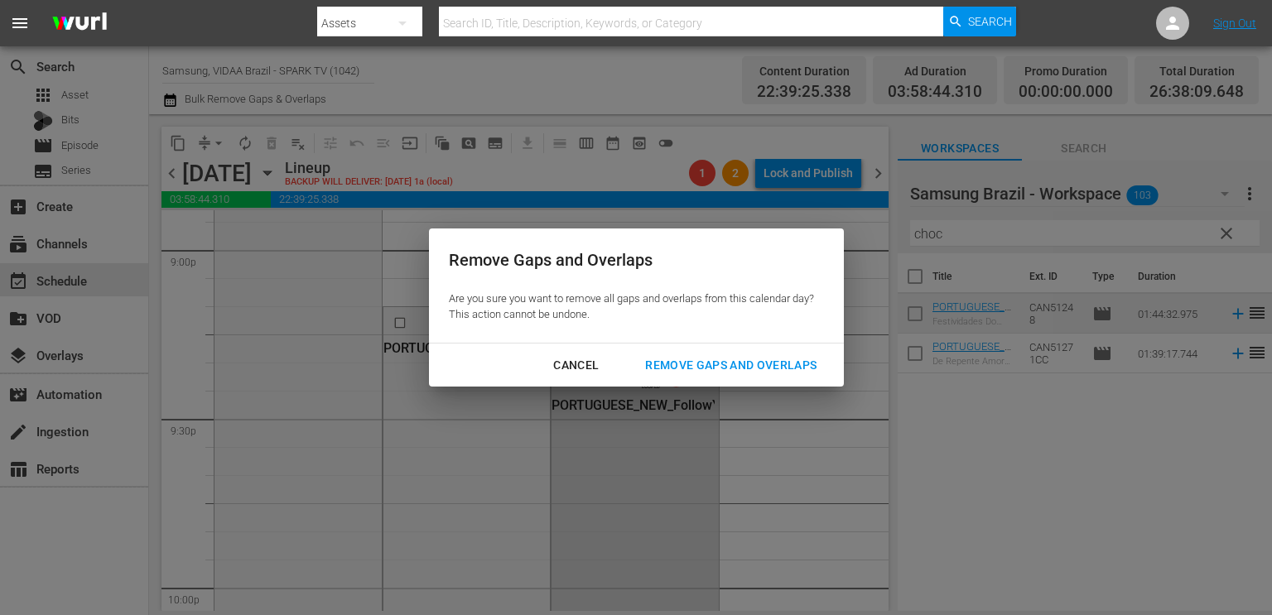
click at [686, 359] on div "Remove Gaps and Overlaps" at bounding box center [731, 365] width 198 height 21
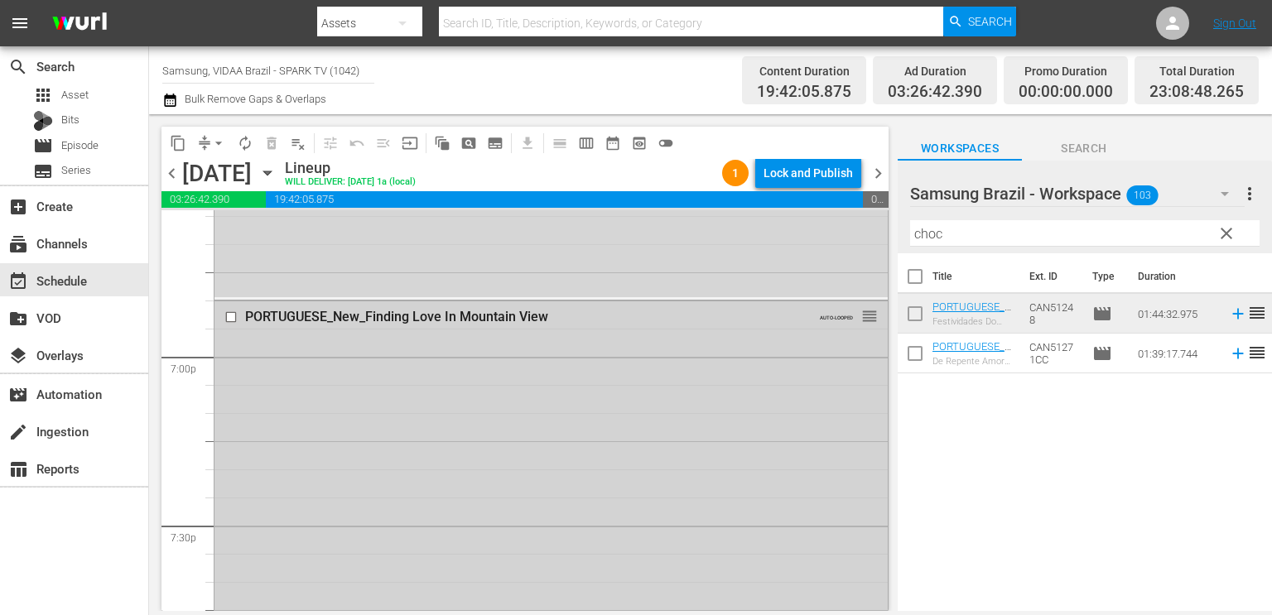
scroll to position [6293, 0]
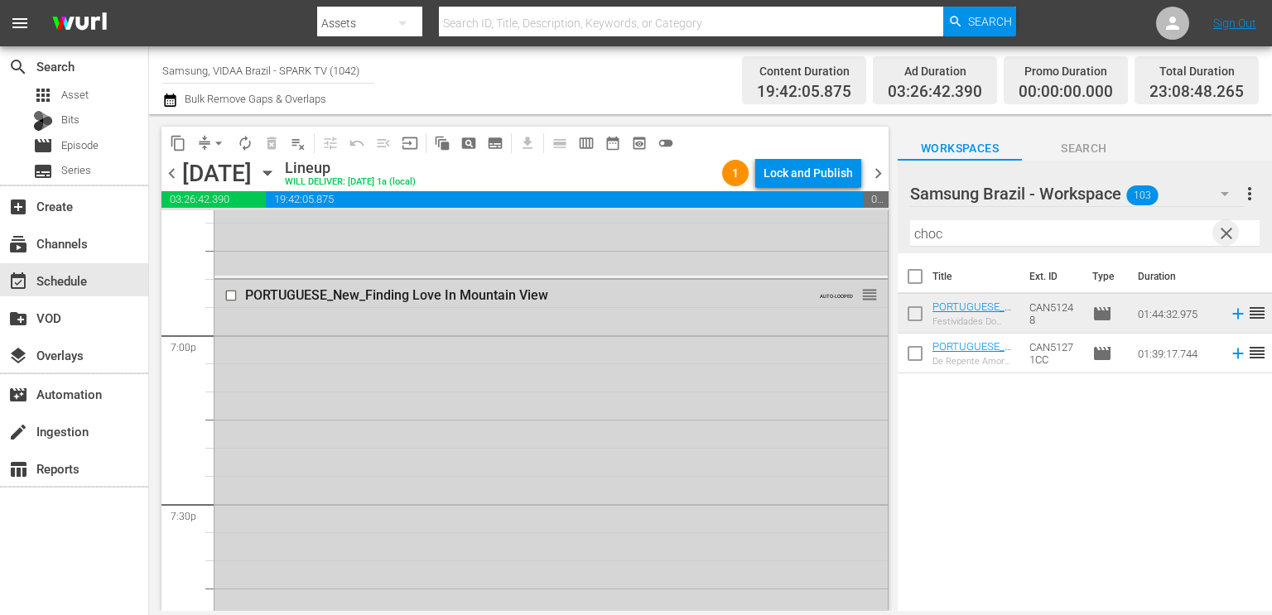
click at [1221, 236] on span "clear" at bounding box center [1226, 234] width 20 height 20
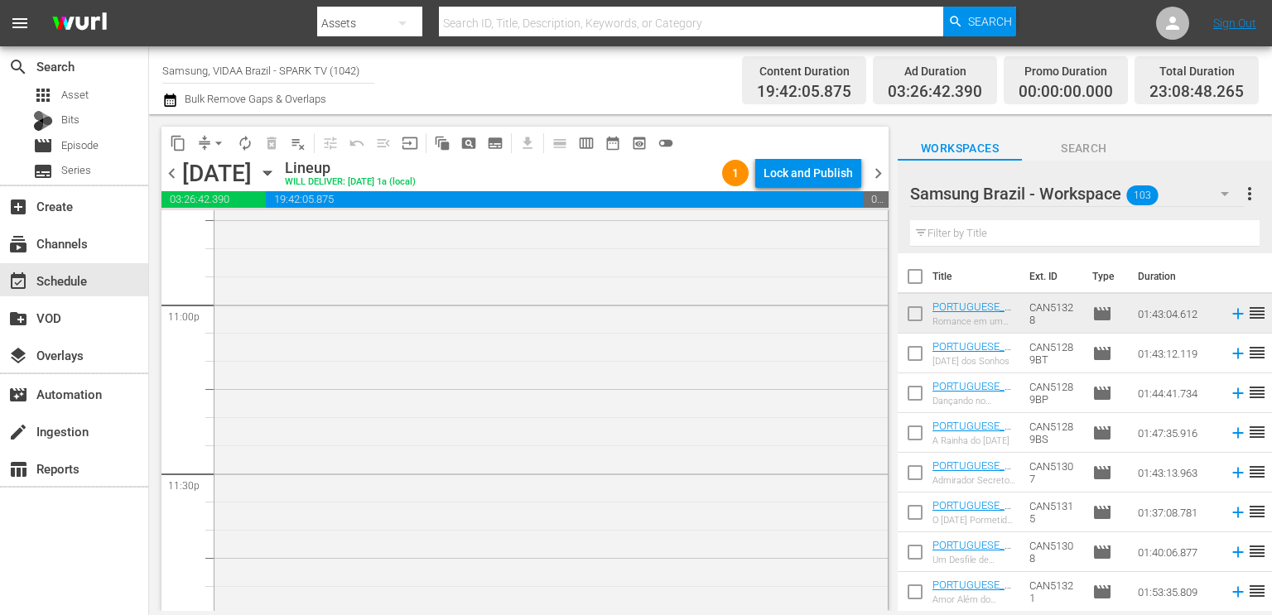
scroll to position [7786, 0]
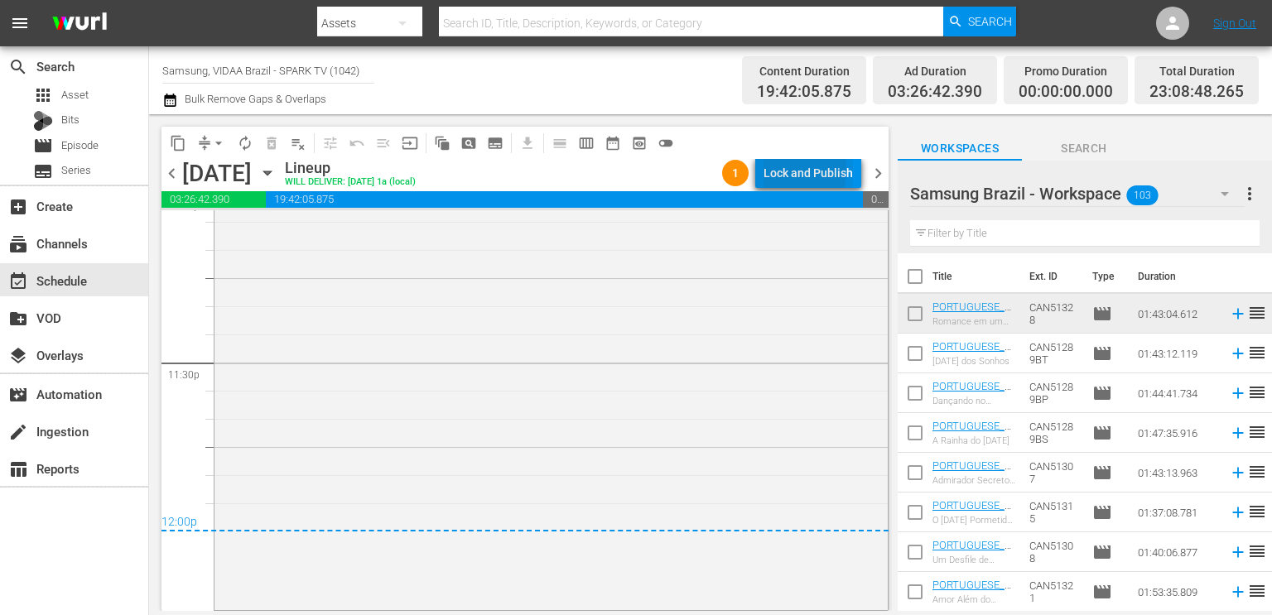
click at [782, 170] on div "Lock and Publish" at bounding box center [807, 173] width 89 height 30
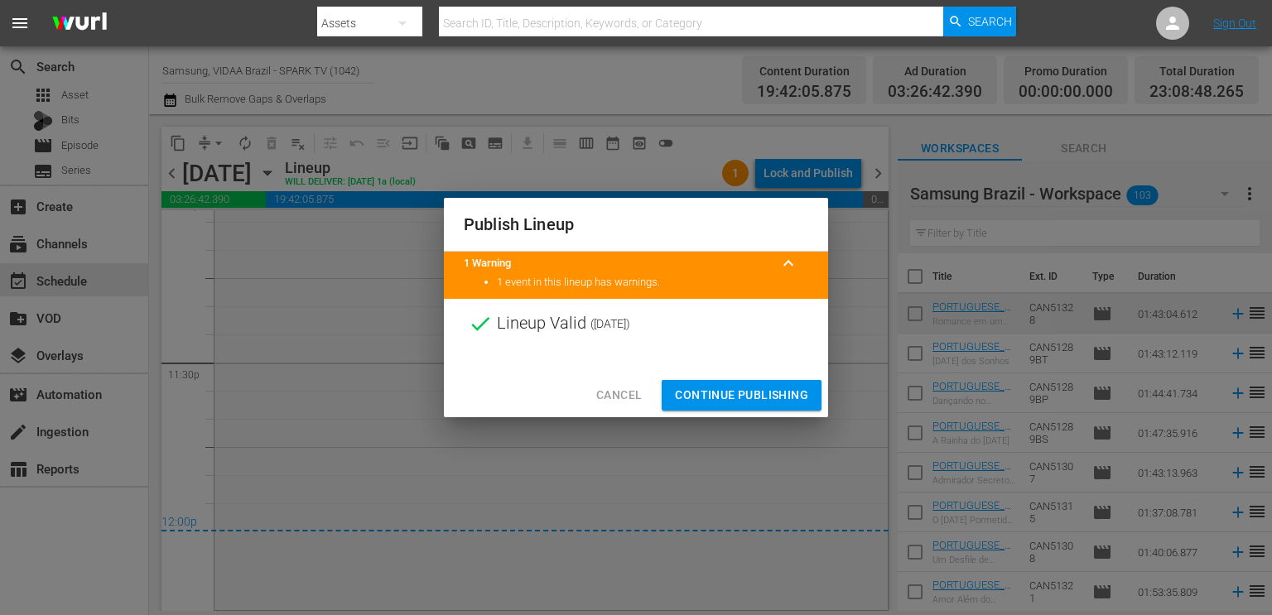
click at [758, 405] on span "Continue Publishing" at bounding box center [741, 395] width 133 height 21
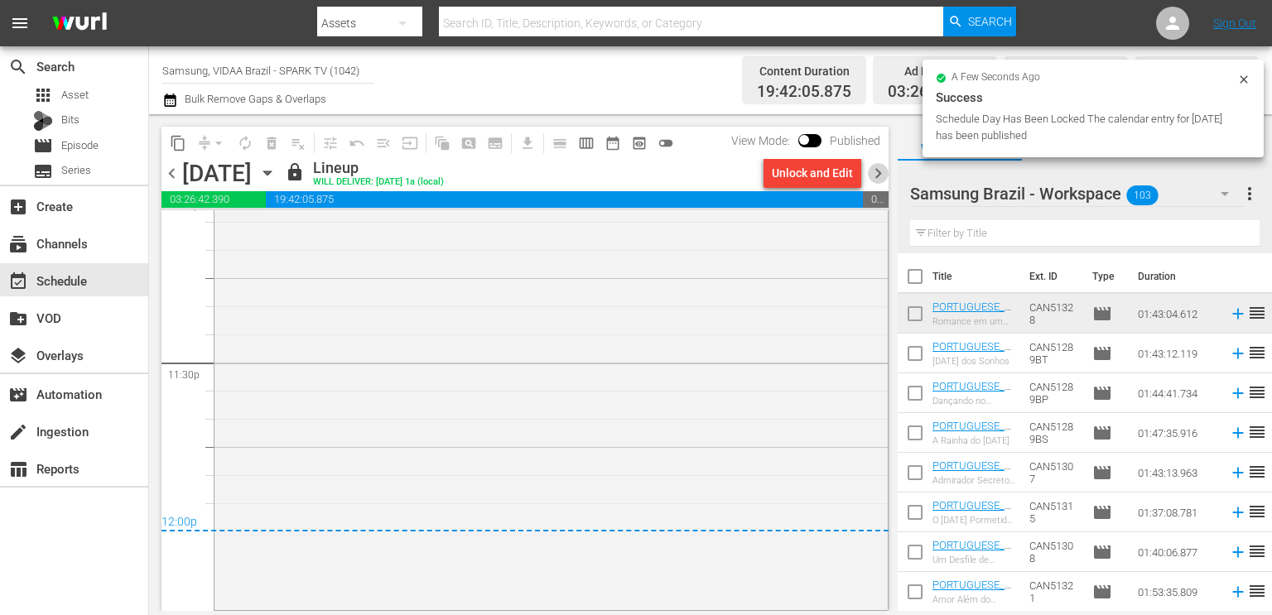
click at [882, 174] on span "chevron_right" at bounding box center [878, 173] width 21 height 21
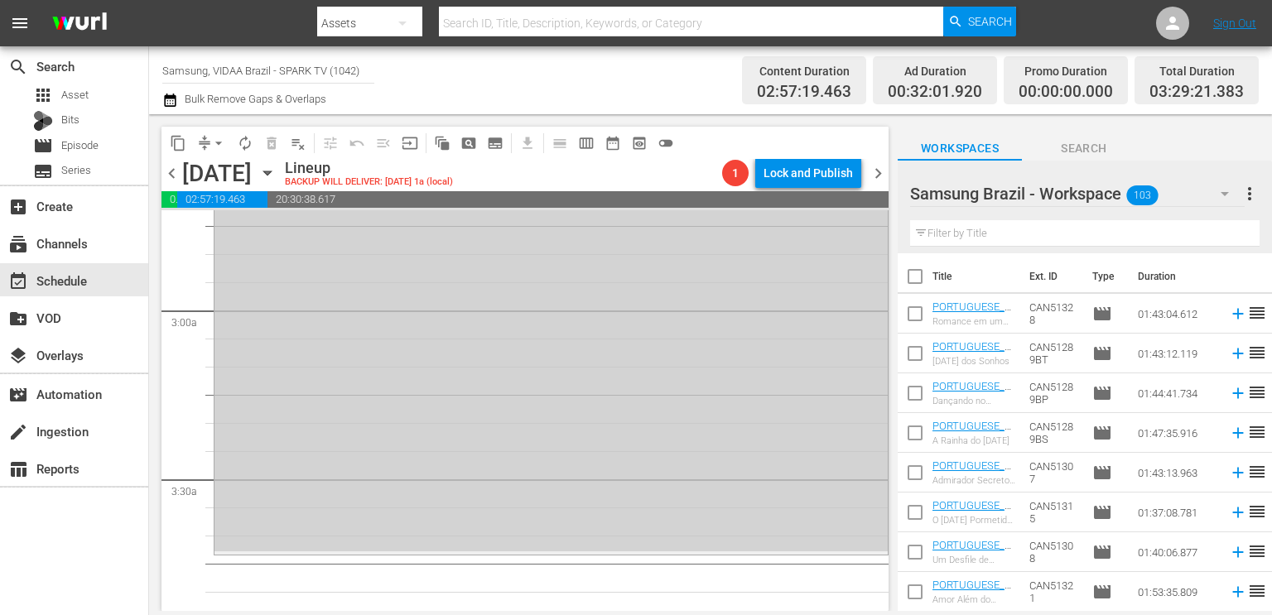
scroll to position [926, 0]
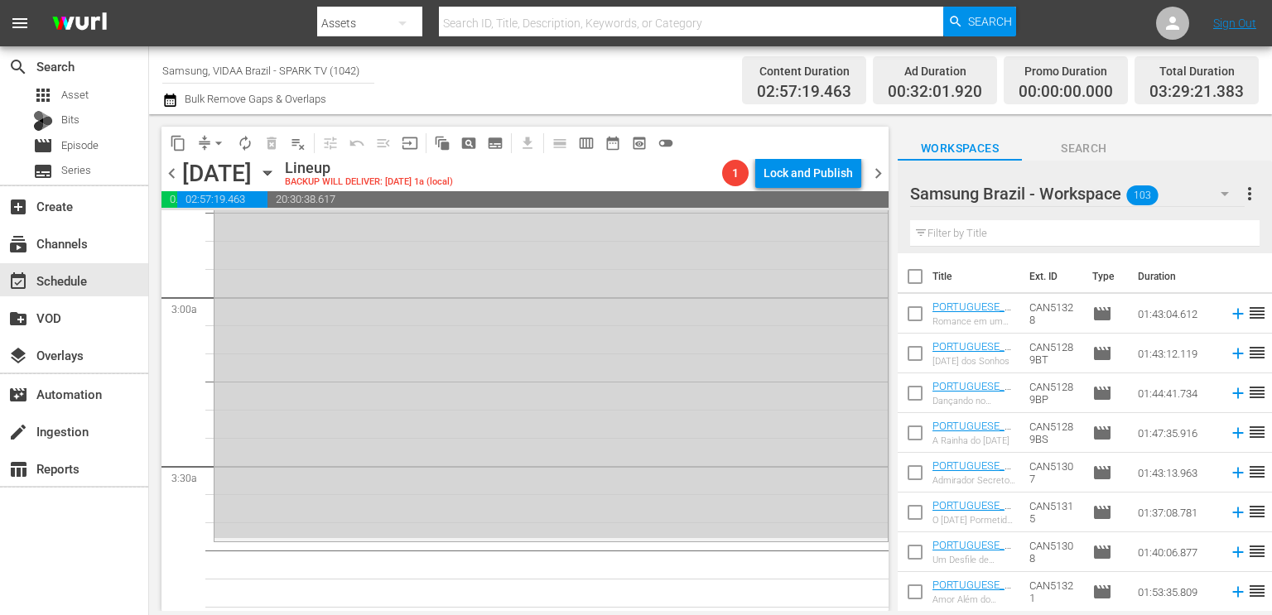
click at [1080, 236] on input "text" at bounding box center [1084, 233] width 349 height 26
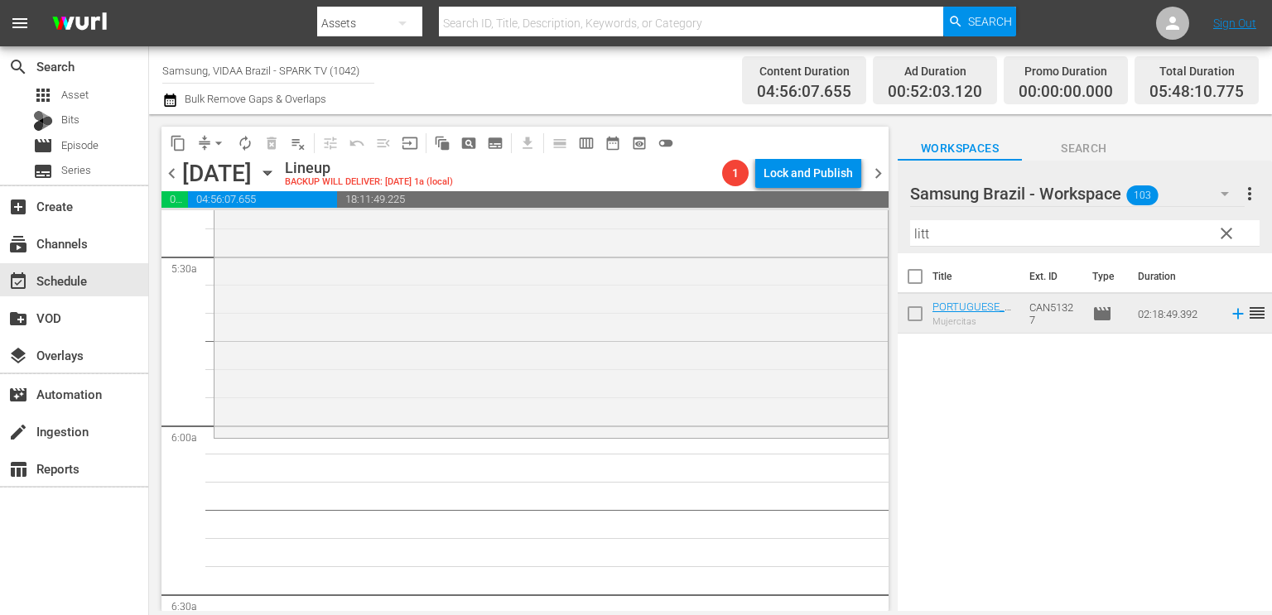
scroll to position [1837, 0]
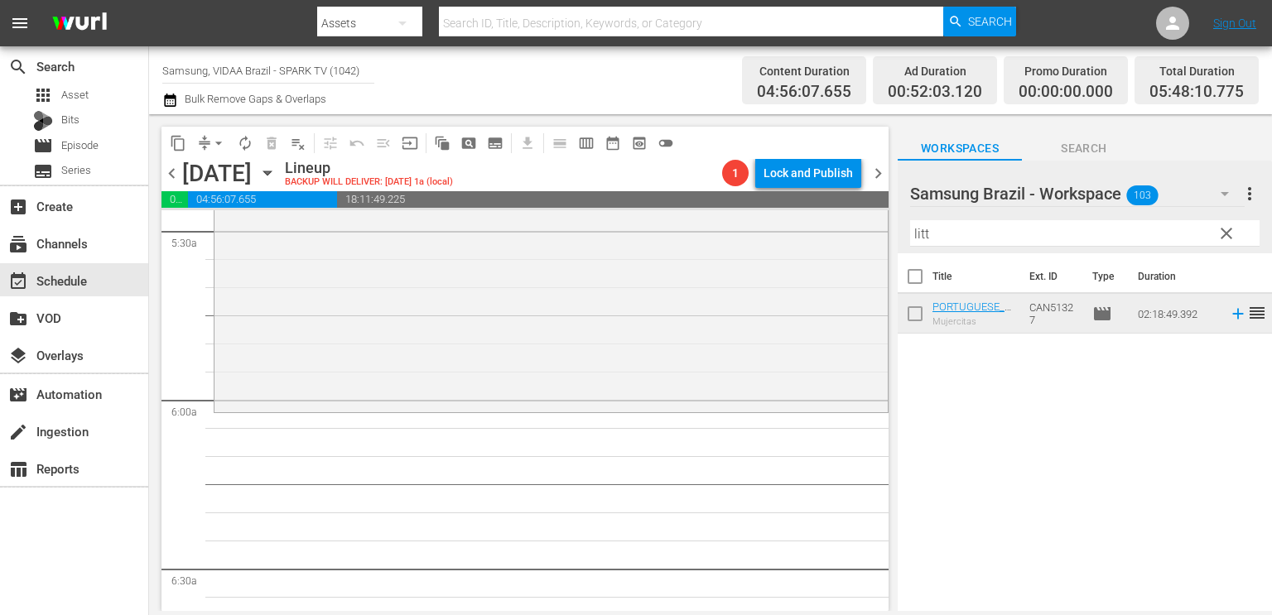
click at [1037, 233] on input "litt" at bounding box center [1084, 233] width 349 height 26
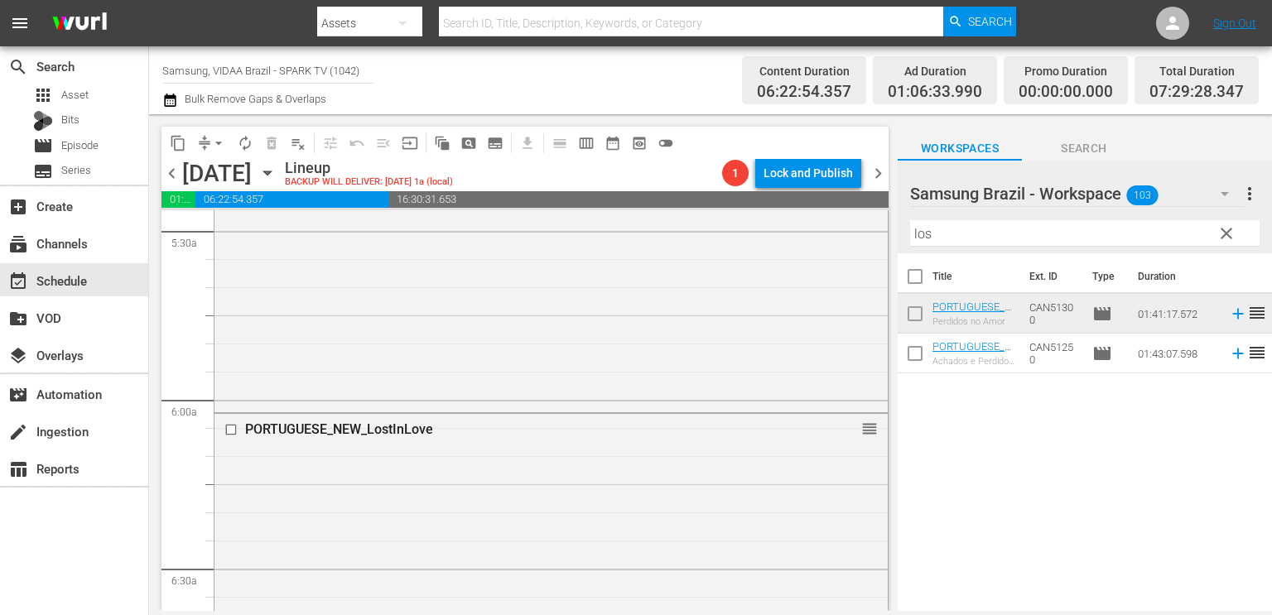
click at [1001, 234] on input "los" at bounding box center [1084, 233] width 349 height 26
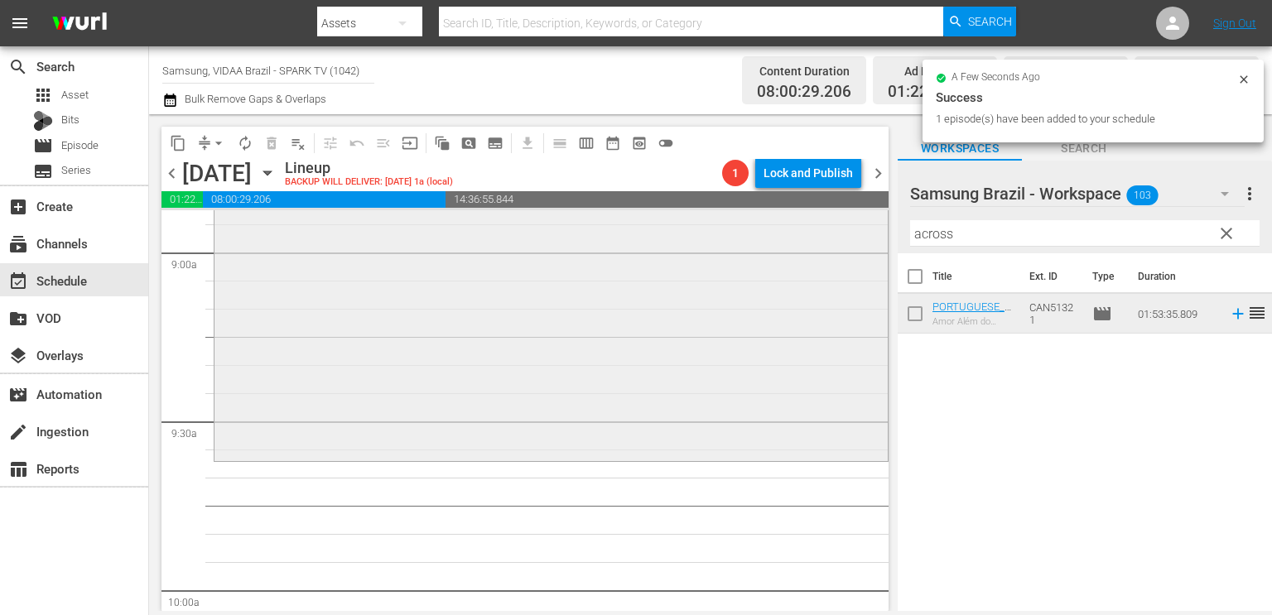
scroll to position [2999, 0]
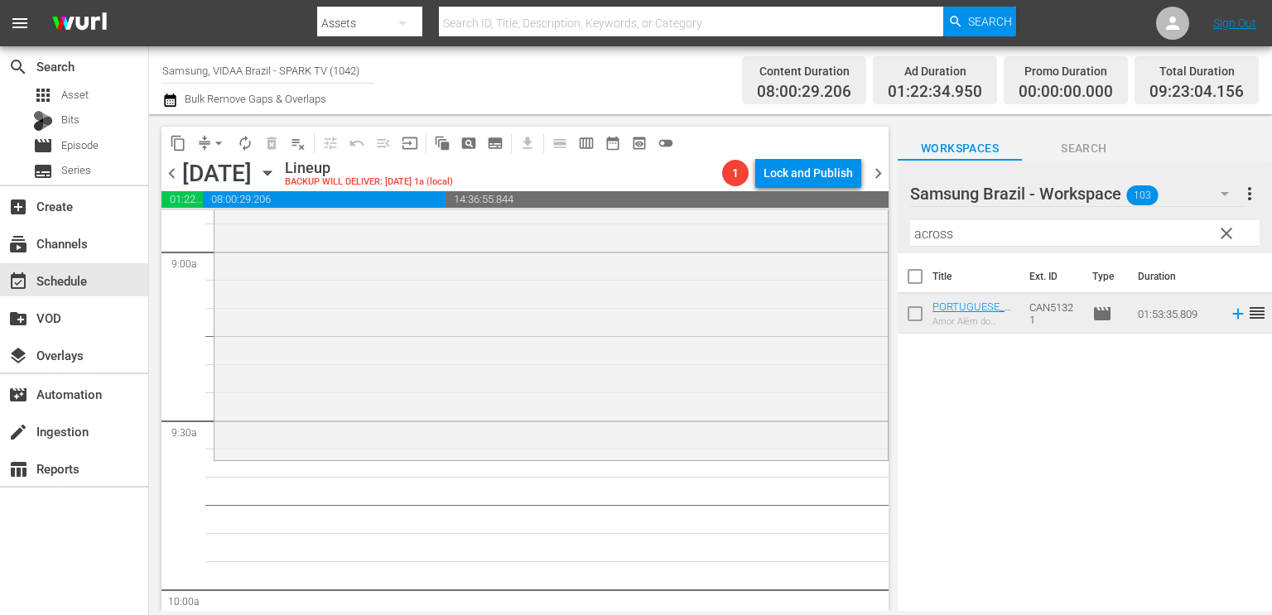
click at [1021, 241] on input "across" at bounding box center [1084, 233] width 349 height 26
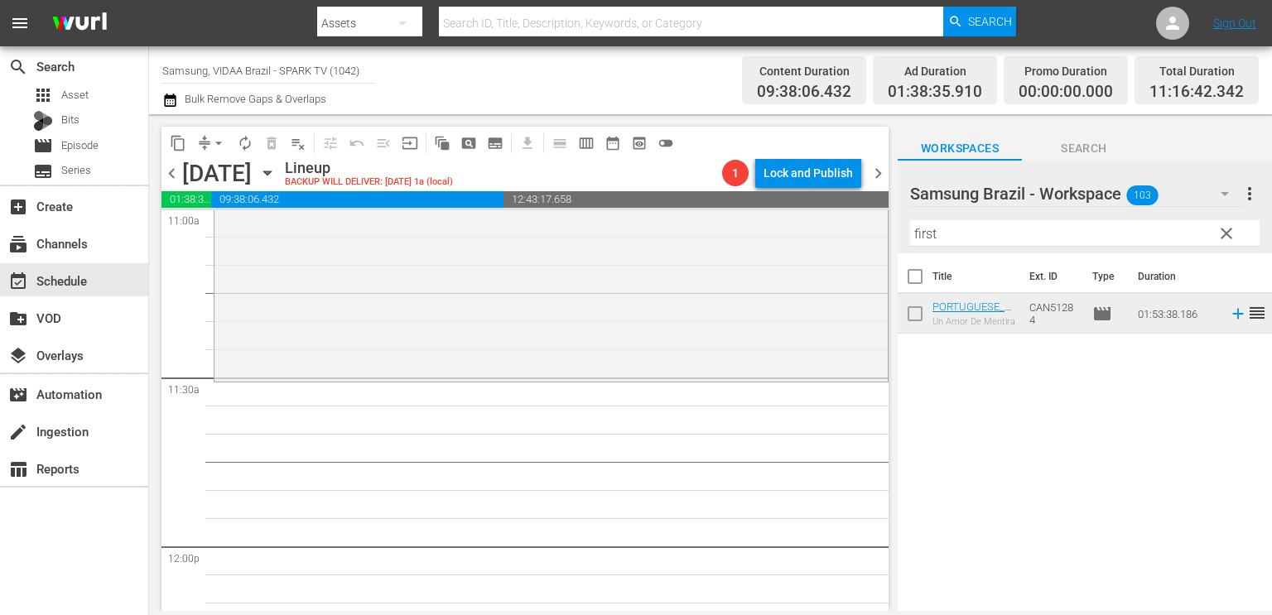
scroll to position [3720, 0]
click at [951, 234] on input "first" at bounding box center [1084, 233] width 349 height 26
click at [954, 238] on input "first" at bounding box center [1084, 233] width 349 height 26
click at [955, 238] on input "first" at bounding box center [1084, 233] width 349 height 26
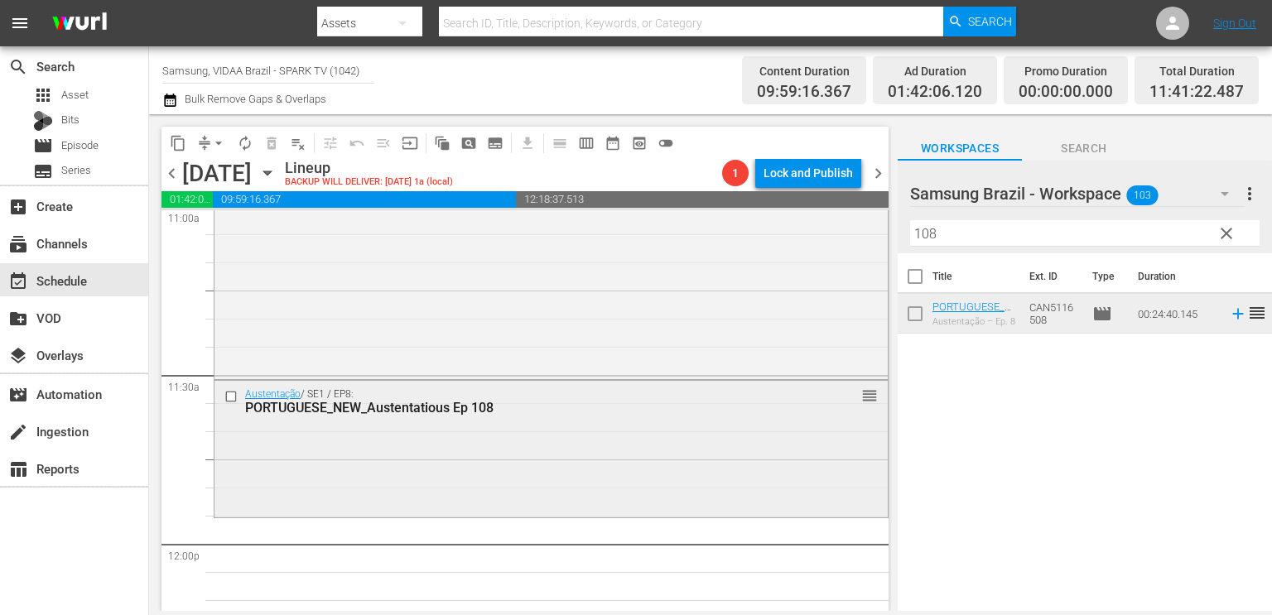
click at [229, 400] on input "checkbox" at bounding box center [232, 396] width 17 height 14
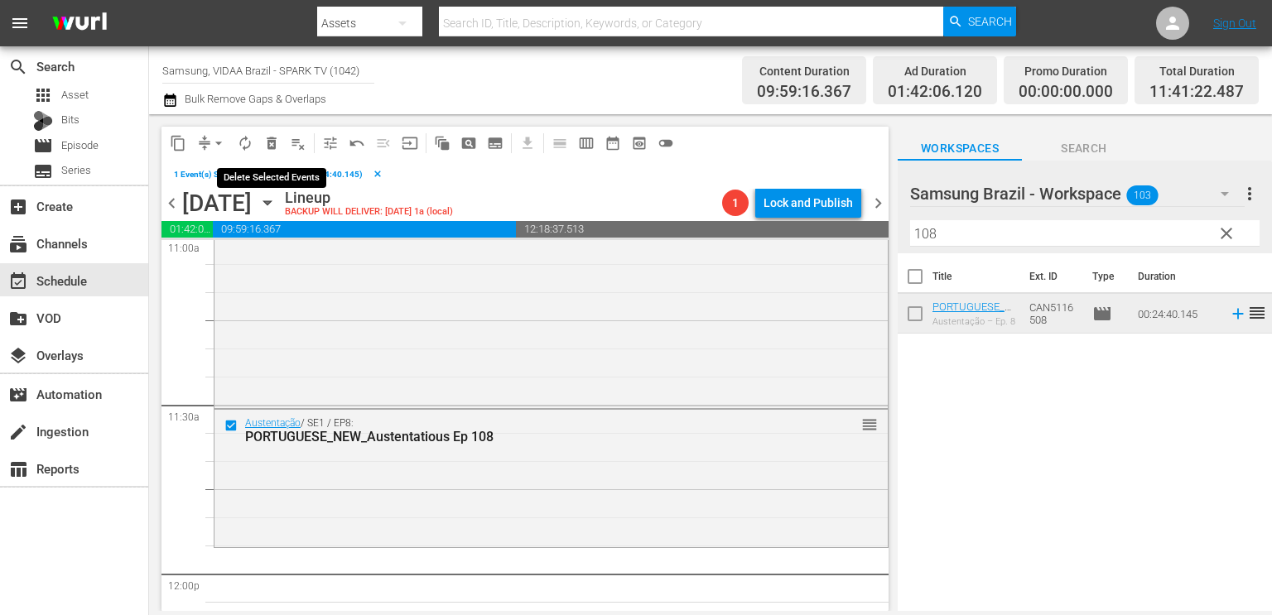
click at [265, 135] on span "delete_forever_outlined" at bounding box center [271, 143] width 17 height 17
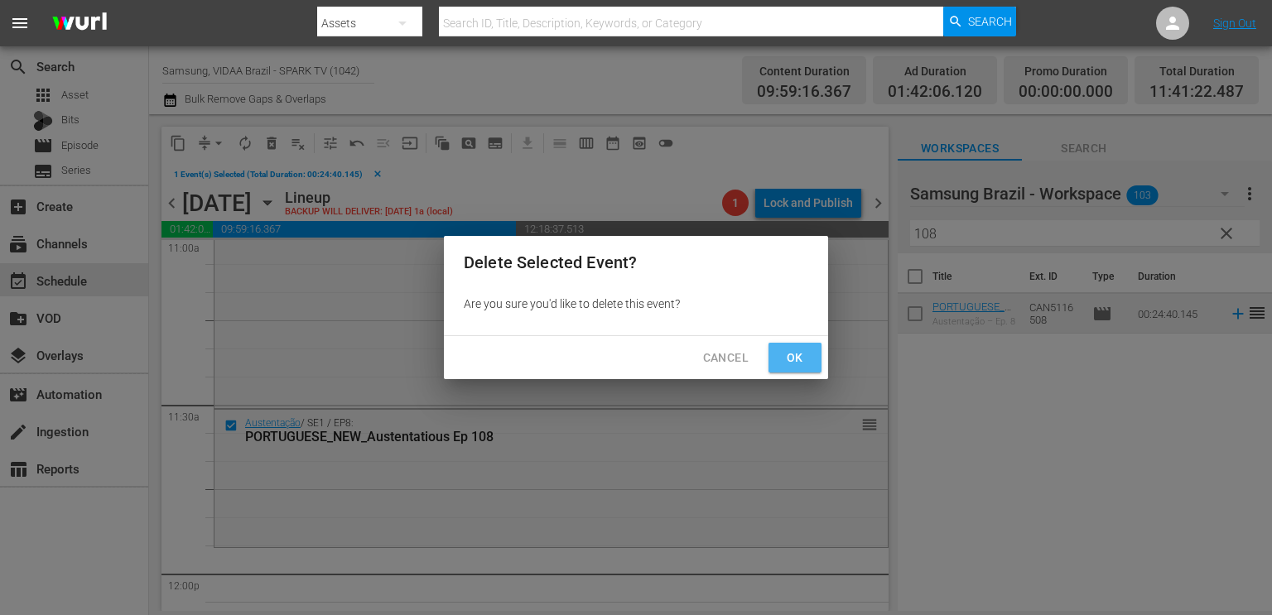
click at [811, 348] on button "Ok" at bounding box center [794, 358] width 53 height 31
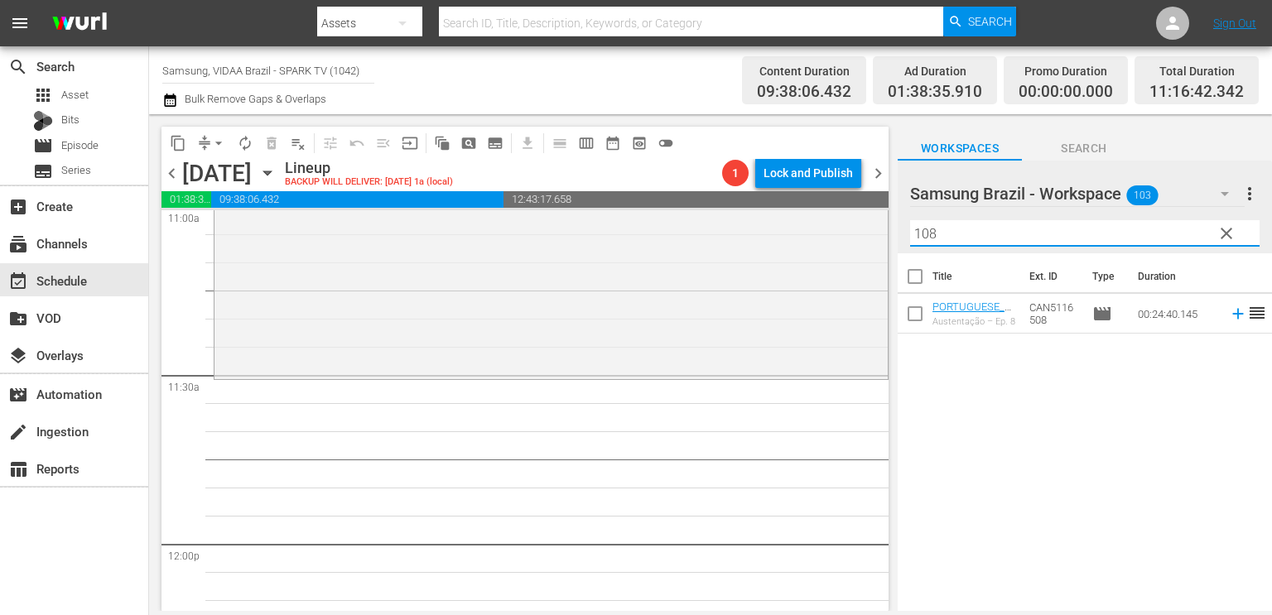
click at [974, 234] on input "108" at bounding box center [1084, 233] width 349 height 26
click at [976, 238] on input "108" at bounding box center [1084, 233] width 349 height 26
click at [976, 241] on input "108" at bounding box center [1084, 233] width 349 height 26
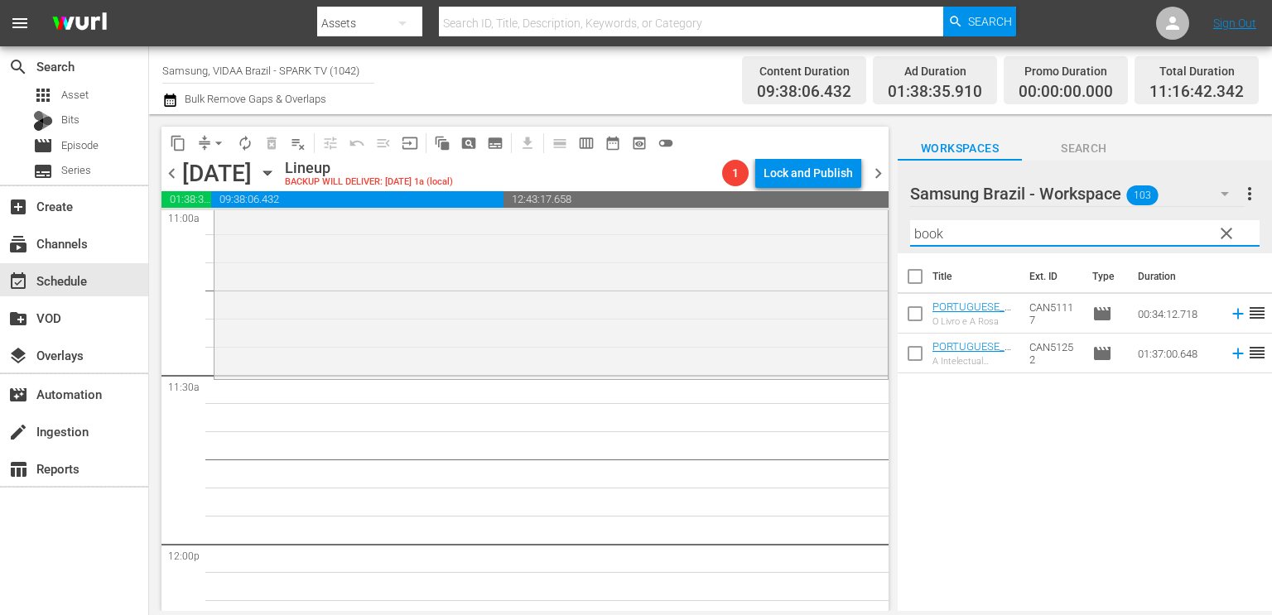
type input "book"
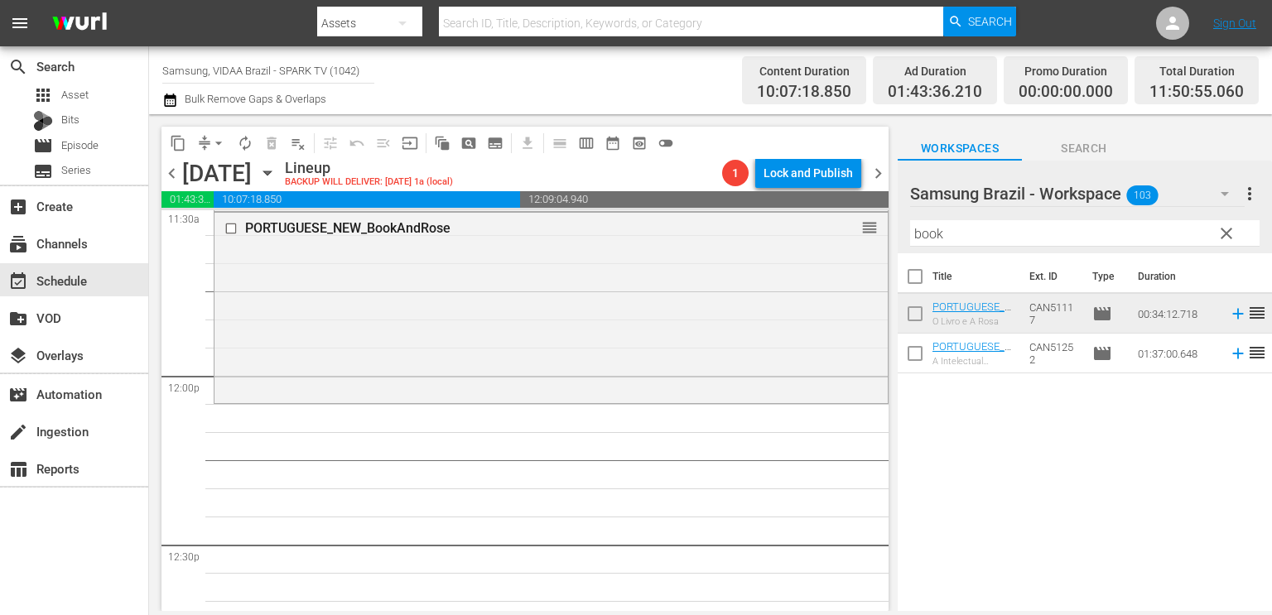
scroll to position [3916, 0]
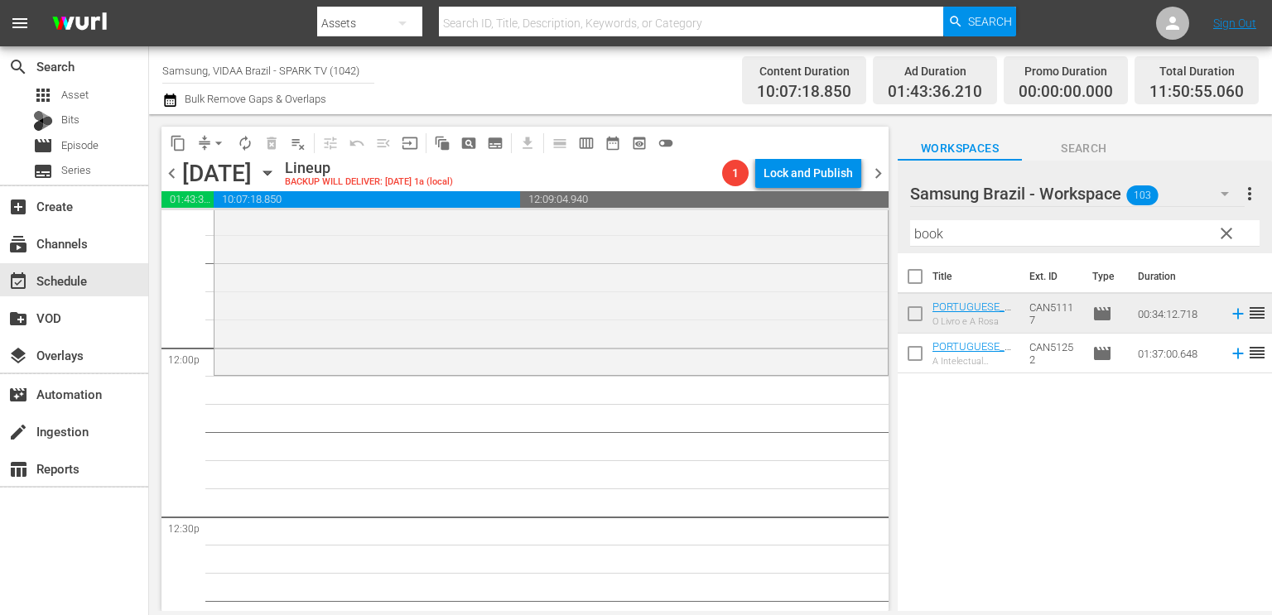
click at [1217, 229] on span "clear" at bounding box center [1226, 234] width 20 height 20
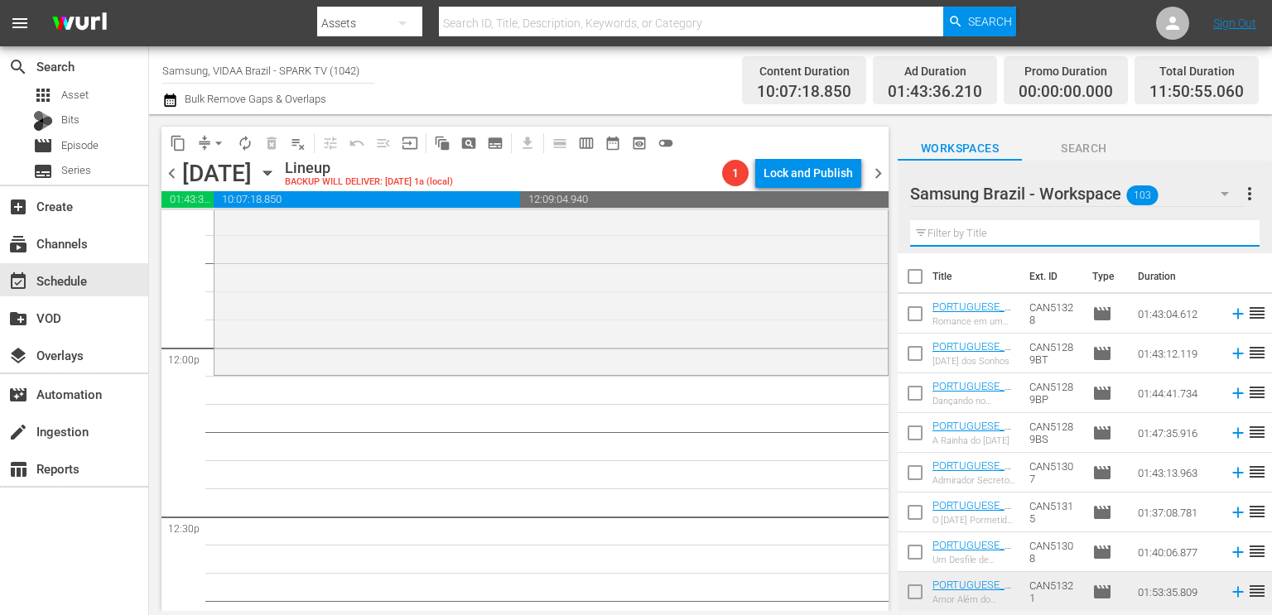
click at [1020, 236] on input "text" at bounding box center [1084, 233] width 349 height 26
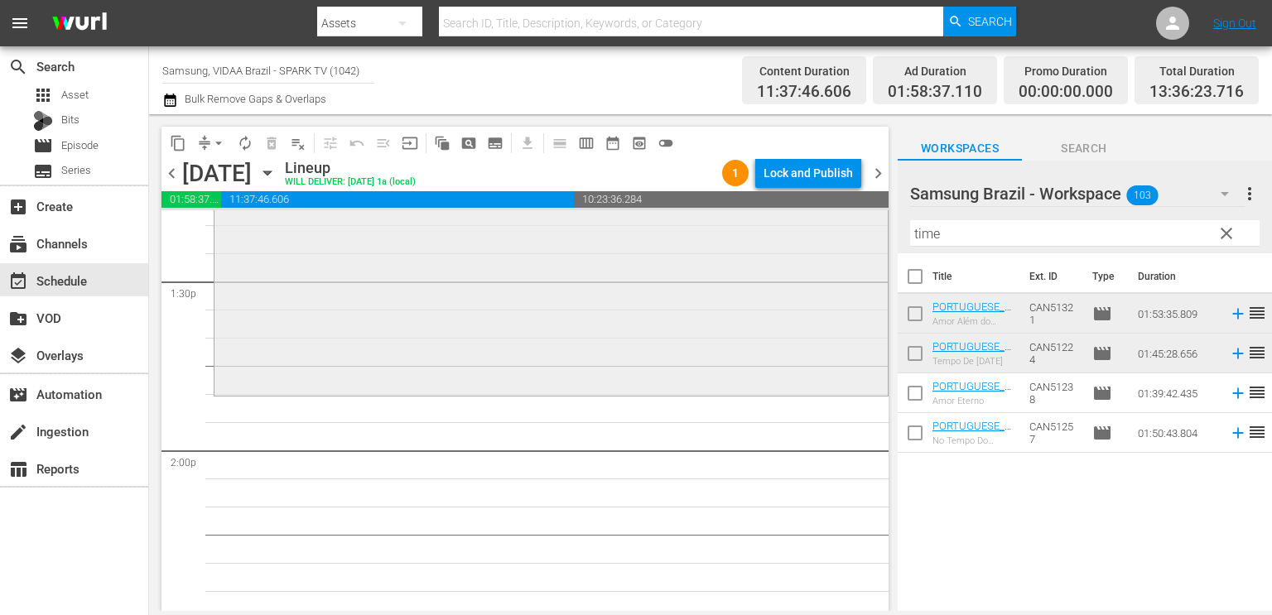
scroll to position [4479, 0]
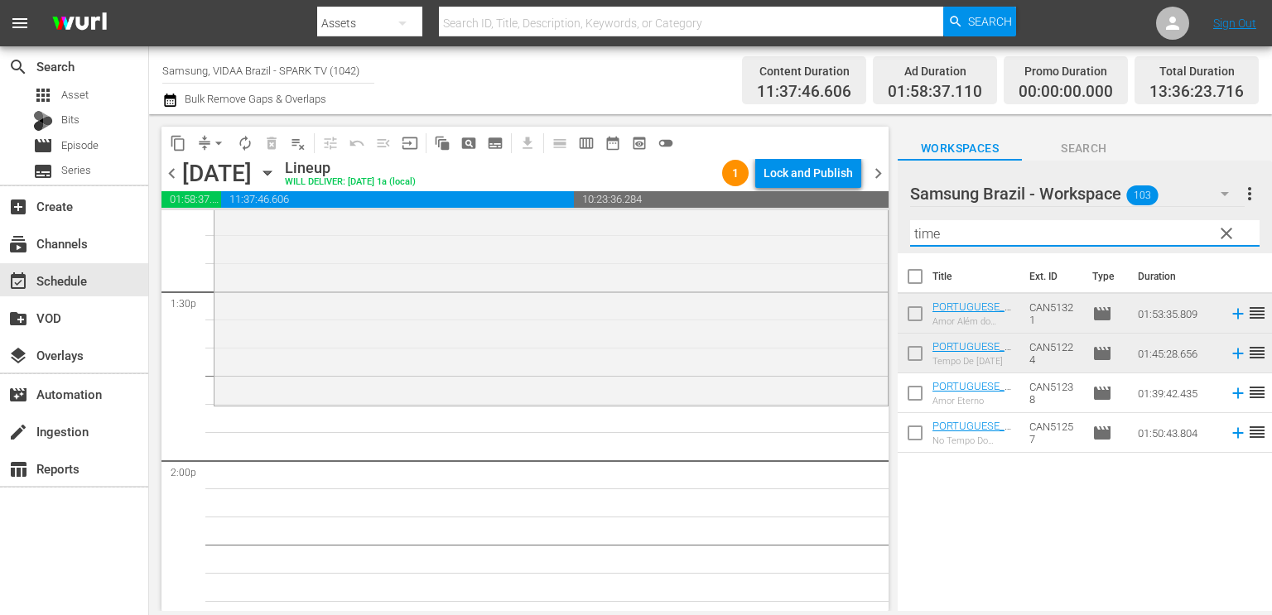
click at [927, 240] on input "time" at bounding box center [1084, 233] width 349 height 26
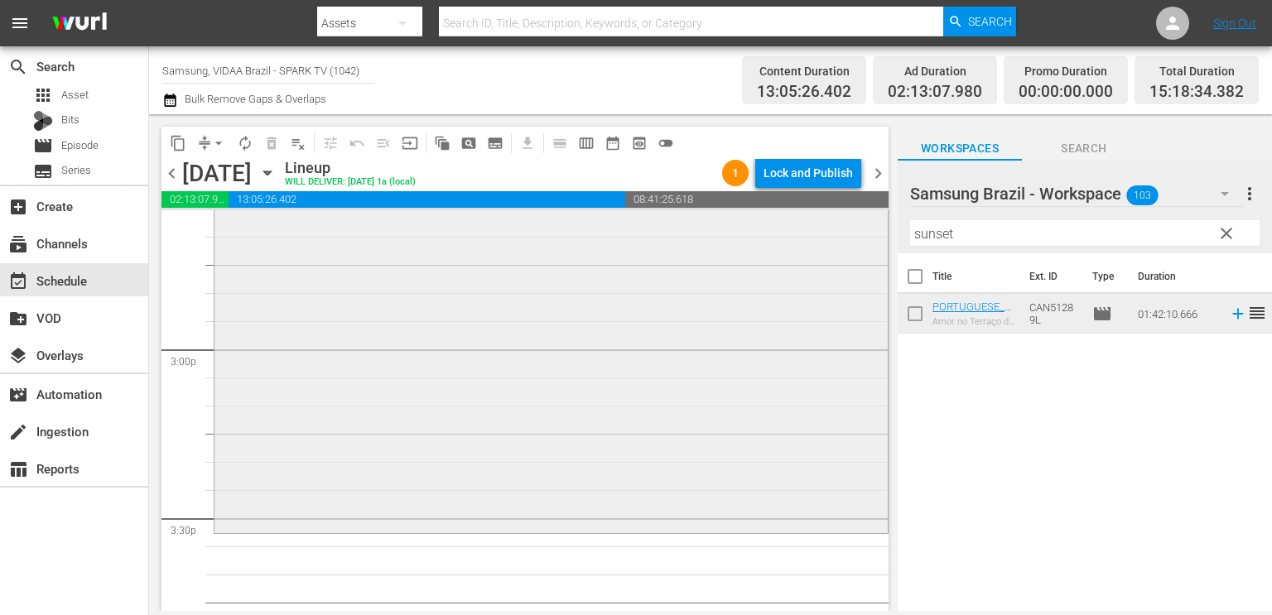
scroll to position [4931, 0]
click at [977, 231] on input "sunset" at bounding box center [1084, 233] width 349 height 26
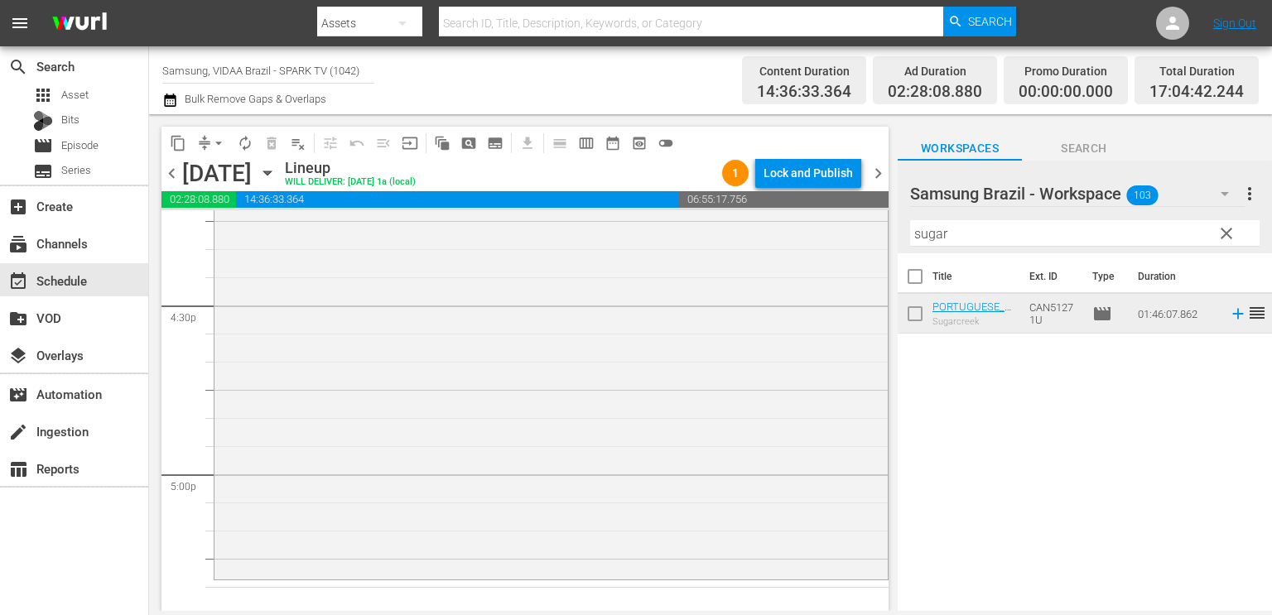
scroll to position [5479, 0]
click at [1004, 236] on input "sugar" at bounding box center [1084, 233] width 349 height 26
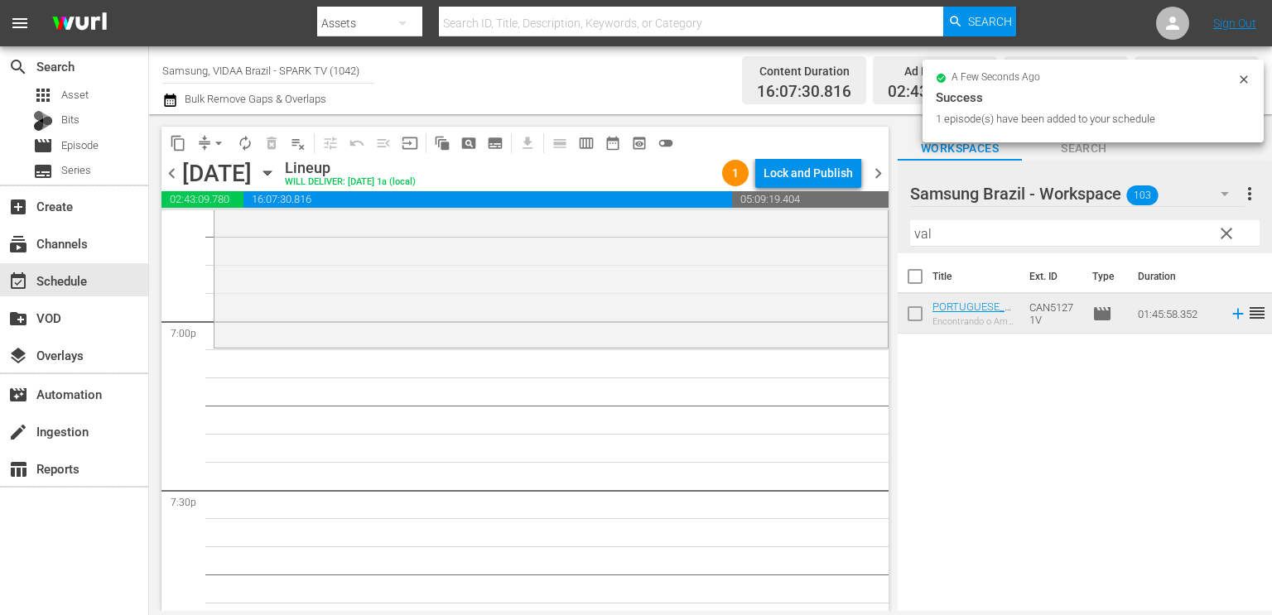
scroll to position [6314, 0]
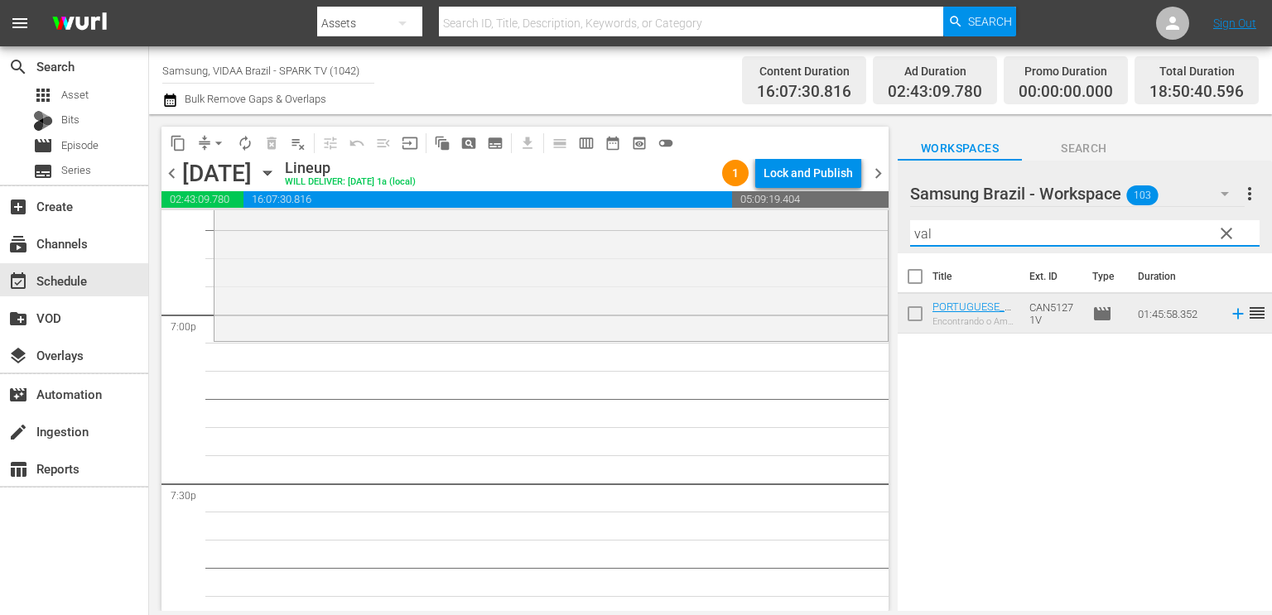
click at [943, 238] on input "val" at bounding box center [1084, 233] width 349 height 26
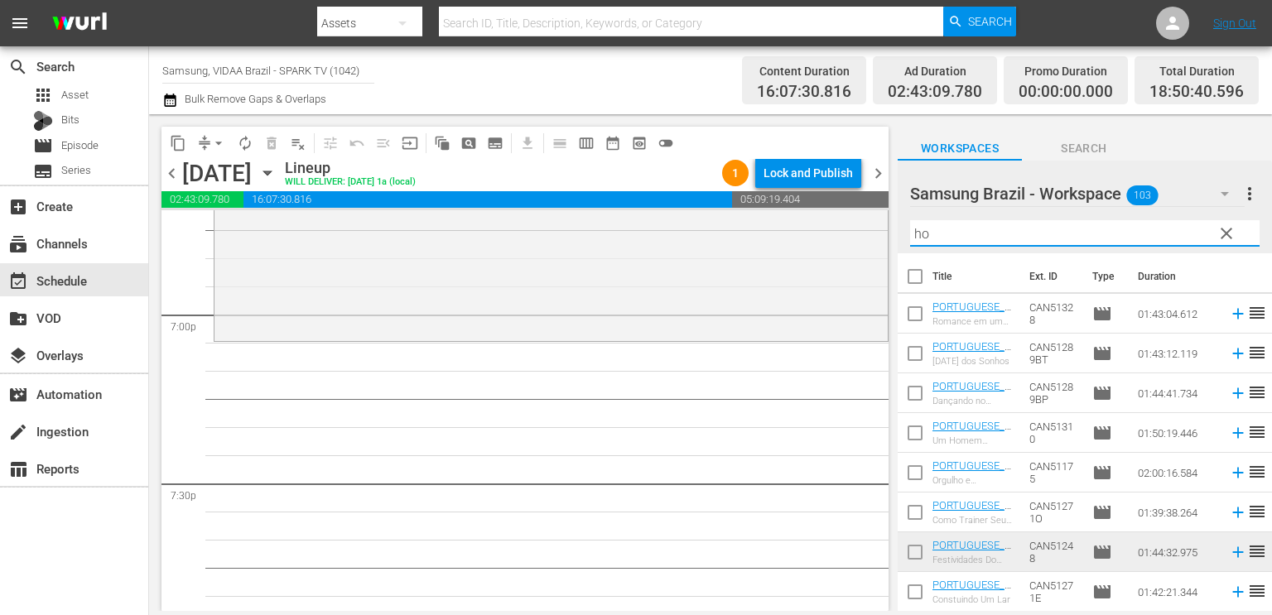
type input "h"
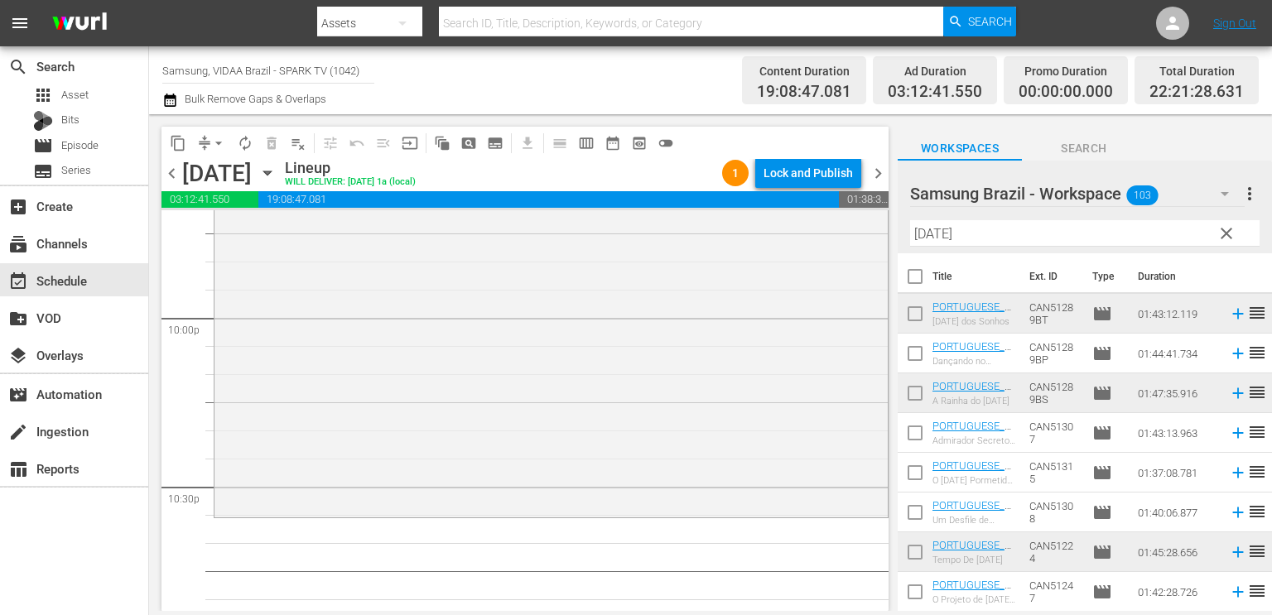
scroll to position [7328, 0]
click at [957, 233] on input "natal" at bounding box center [1084, 233] width 349 height 26
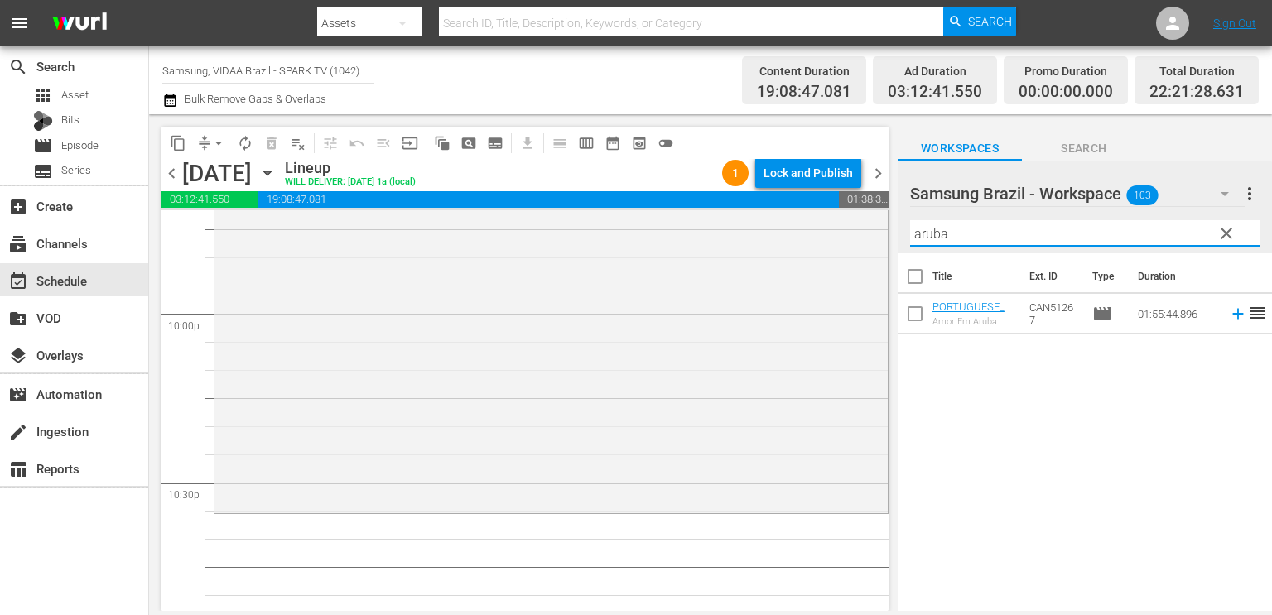
type input "aruba"
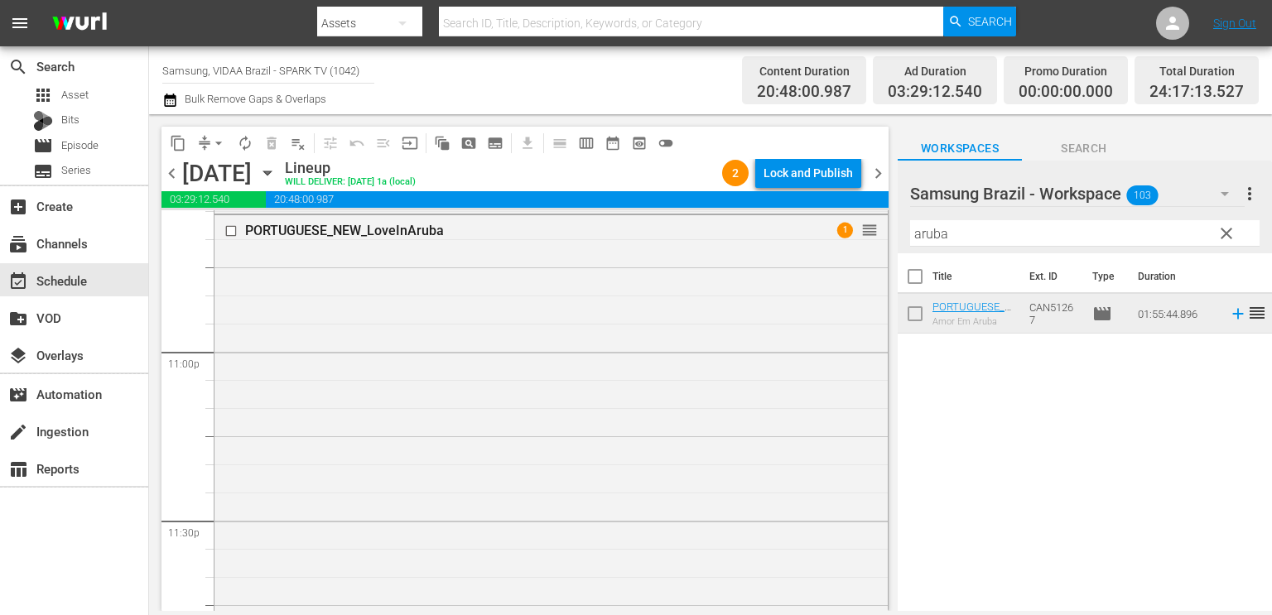
scroll to position [7882, 0]
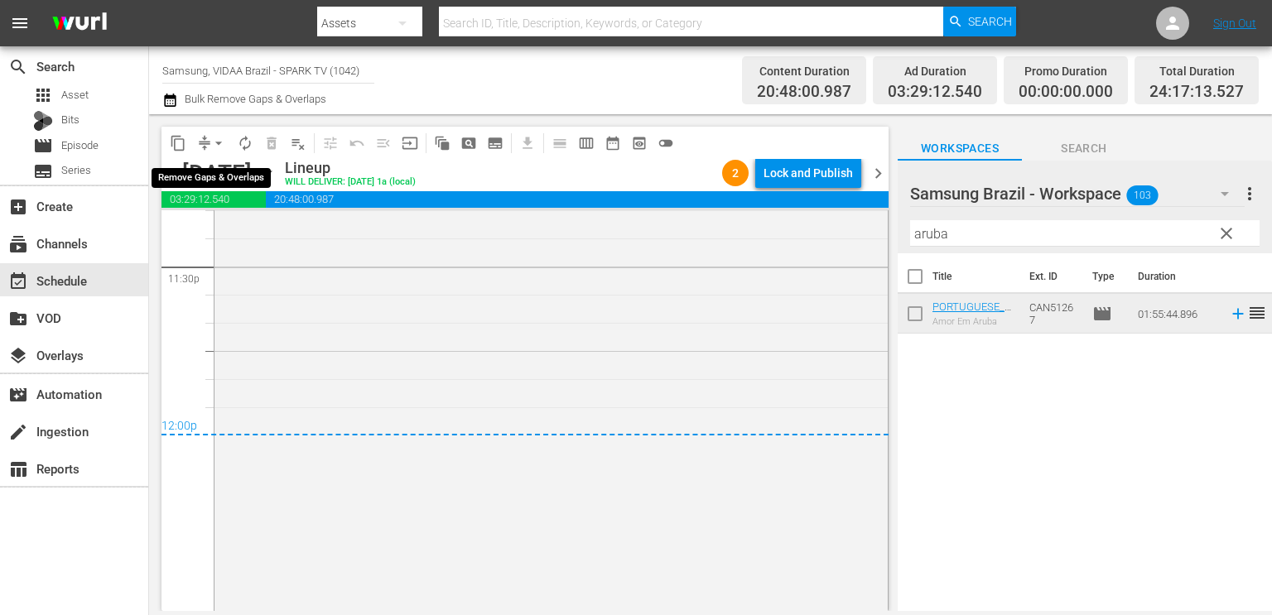
click at [211, 140] on span "arrow_drop_down" at bounding box center [218, 143] width 17 height 17
click at [219, 233] on li "Align to End of Previous Day" at bounding box center [219, 231] width 174 height 27
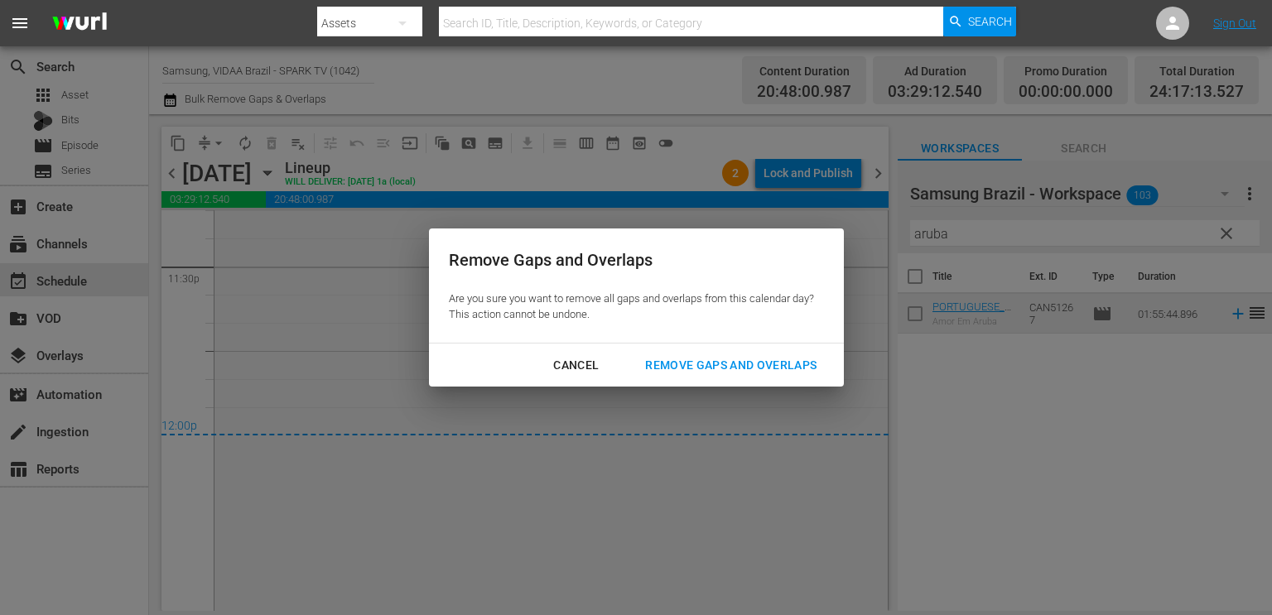
click at [734, 358] on div "Remove Gaps and Overlaps" at bounding box center [731, 365] width 198 height 21
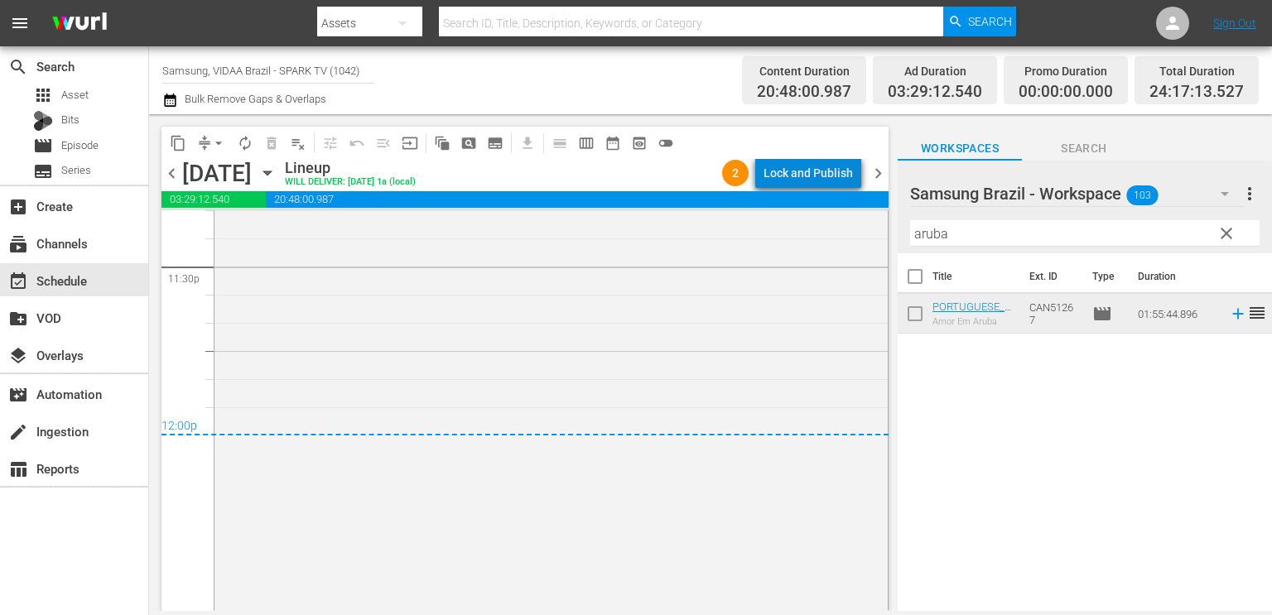
click at [825, 174] on div "Lock and Publish" at bounding box center [807, 173] width 89 height 30
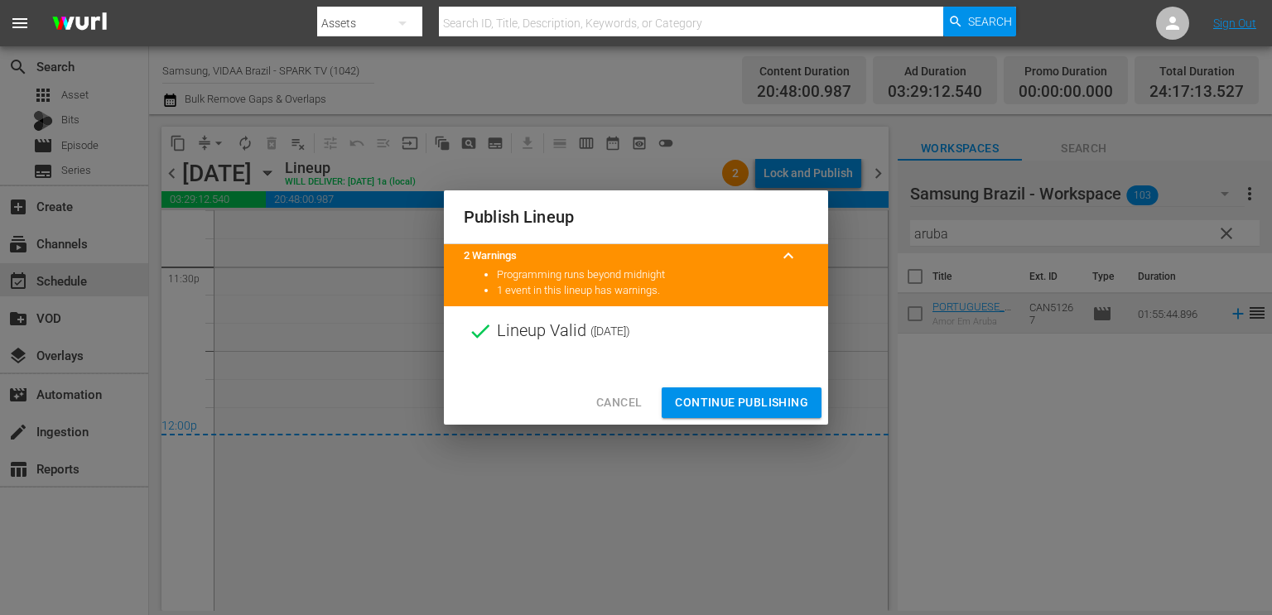
click at [750, 408] on span "Continue Publishing" at bounding box center [741, 402] width 133 height 21
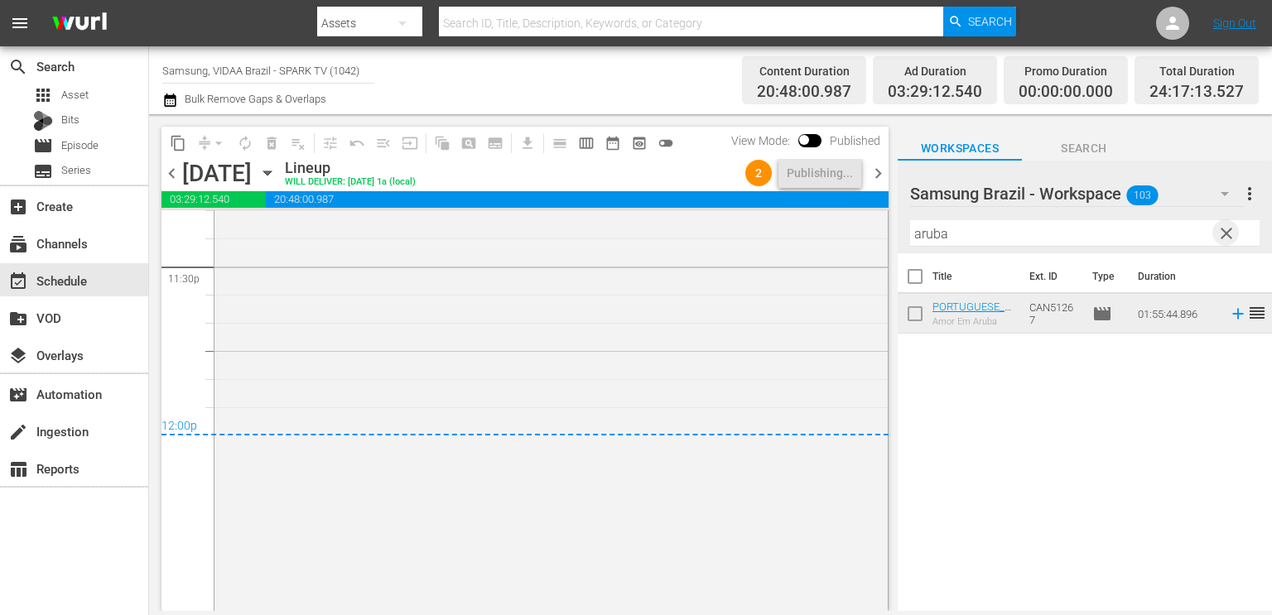
click at [1229, 232] on span "clear" at bounding box center [1226, 234] width 20 height 20
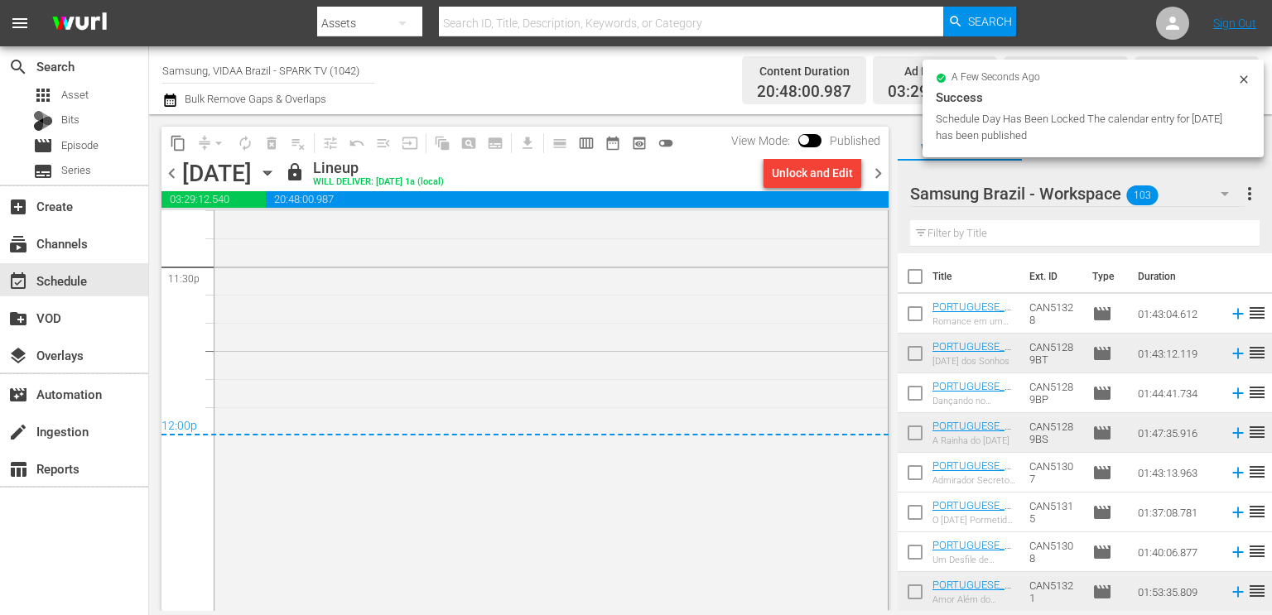
click at [876, 169] on span "chevron_right" at bounding box center [878, 173] width 21 height 21
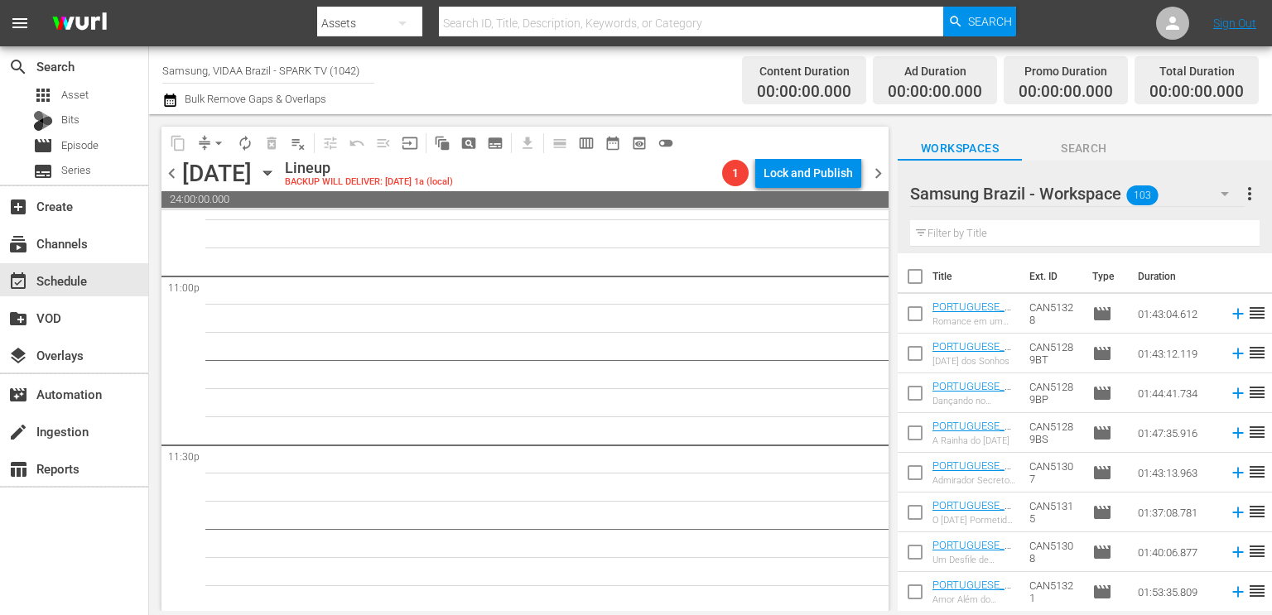
scroll to position [7706, 0]
